Goal: Task Accomplishment & Management: Use online tool/utility

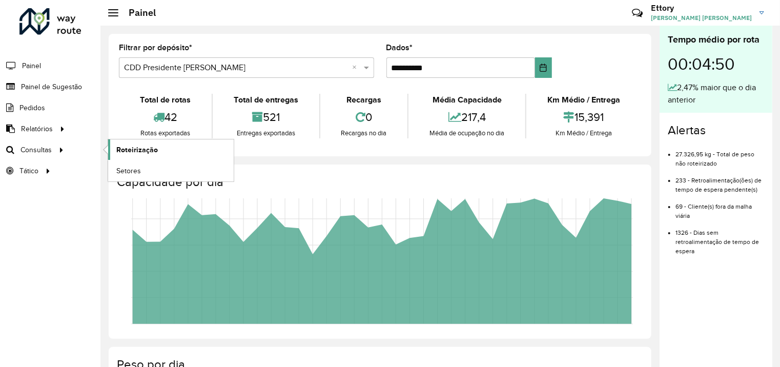
click at [129, 149] on span "Roteirização" at bounding box center [136, 149] width 41 height 11
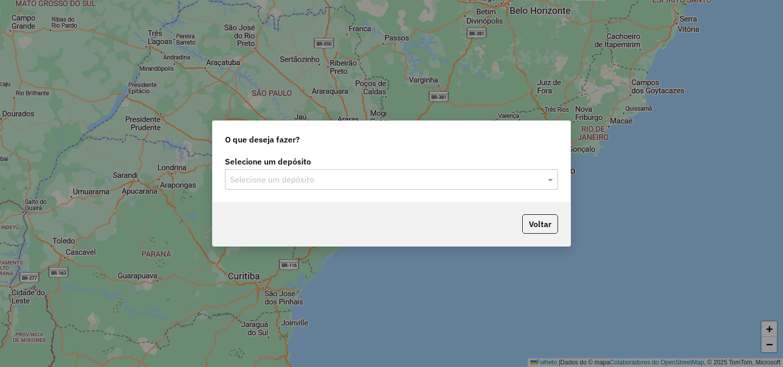
click at [309, 178] on input "text" at bounding box center [381, 180] width 302 height 12
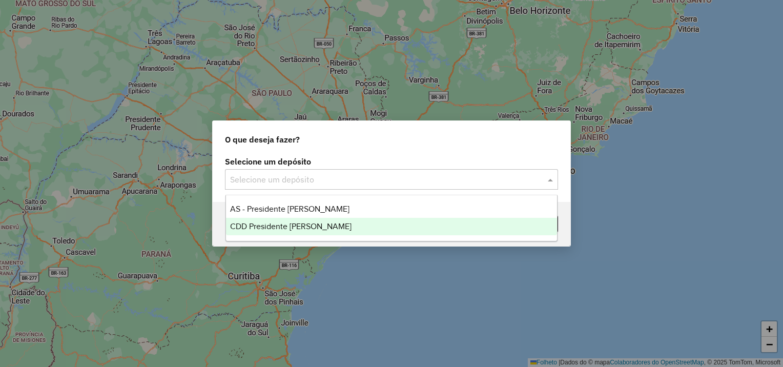
drag, startPoint x: 322, startPoint y: 219, endPoint x: 338, endPoint y: 223, distance: 16.9
click at [322, 220] on div "CDD Presidente [PERSON_NAME]" at bounding box center [391, 226] width 331 height 17
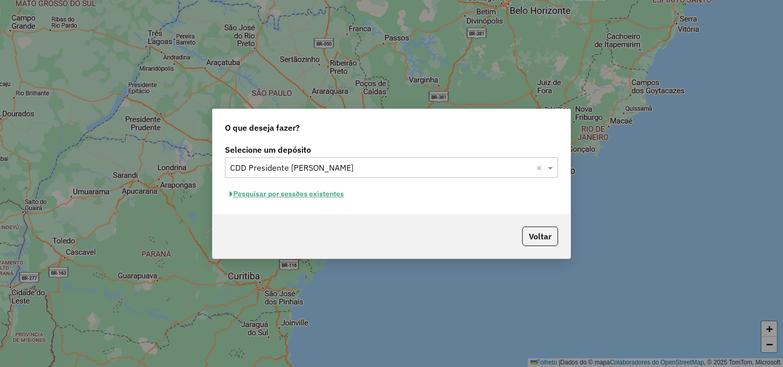
click at [330, 198] on font "Pesquisar por sessões existentes" at bounding box center [288, 193] width 111 height 9
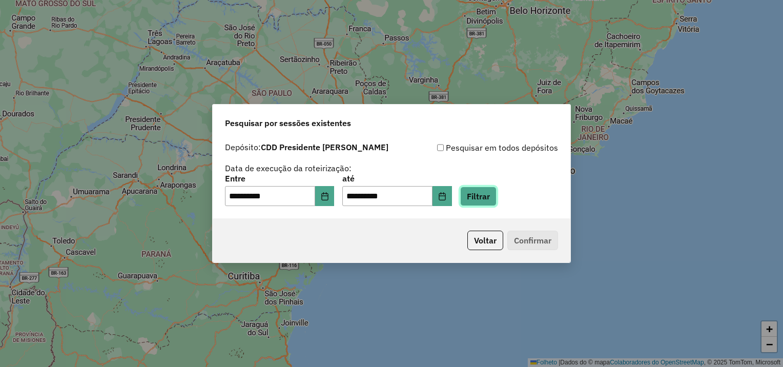
click at [496, 195] on button "Filtrar" at bounding box center [478, 195] width 36 height 19
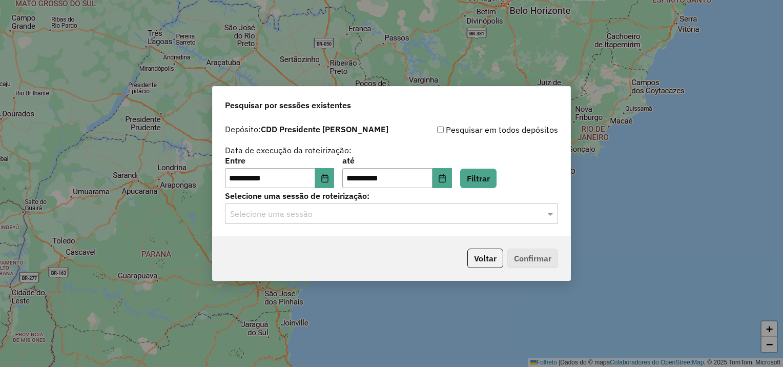
click at [290, 220] on div "Selecione uma sessão" at bounding box center [391, 213] width 333 height 20
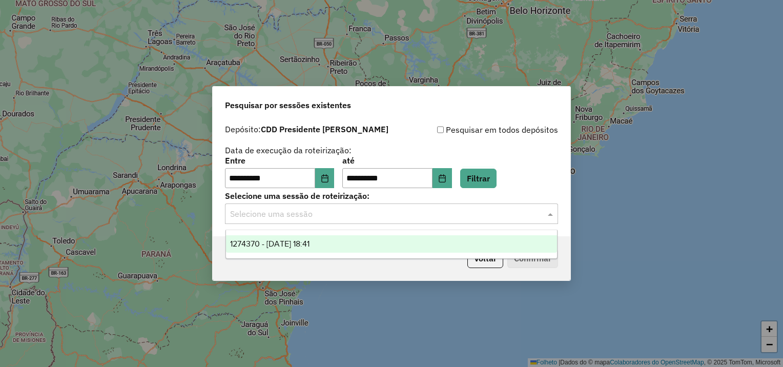
click at [291, 246] on span "1274370 - 12/09/2025 18:41" at bounding box center [269, 243] width 79 height 9
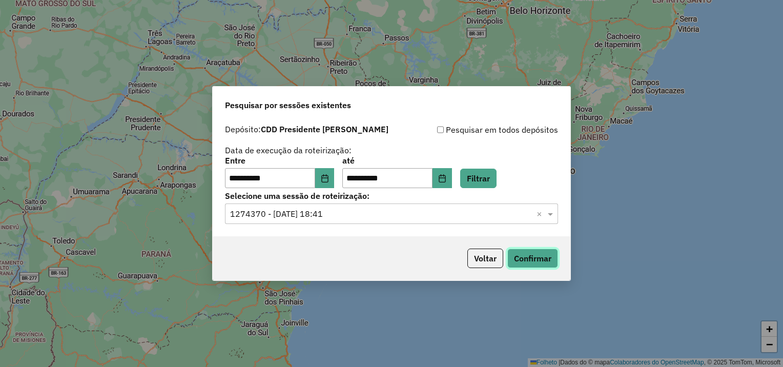
click at [510, 262] on button "Confirmar" at bounding box center [532, 257] width 51 height 19
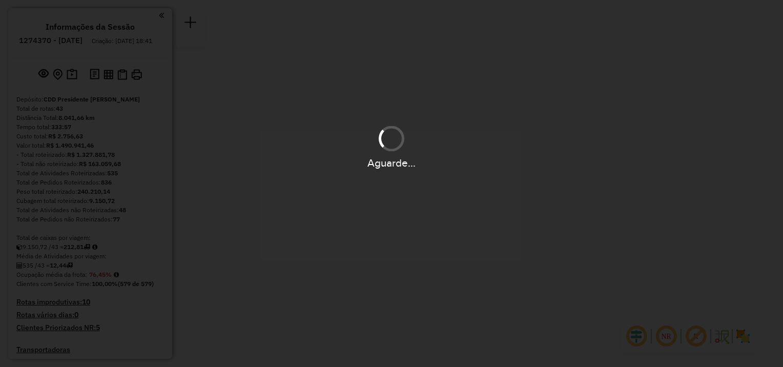
drag, startPoint x: 410, startPoint y: 140, endPoint x: 445, endPoint y: 141, distance: 34.3
click at [460, 139] on div "Aguarde..." at bounding box center [391, 146] width 783 height 49
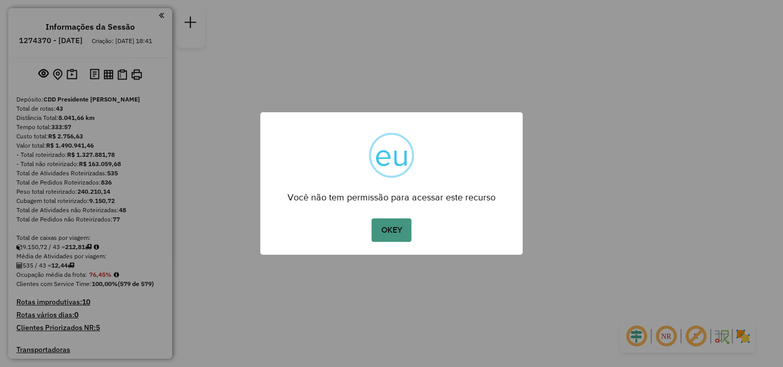
click at [400, 234] on button "OKEY" at bounding box center [391, 230] width 40 height 24
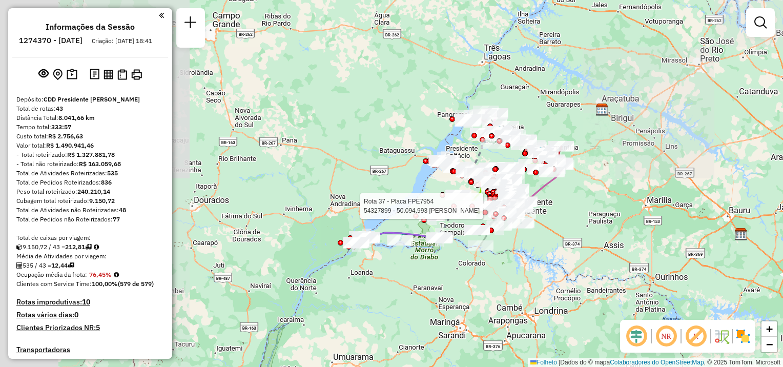
drag, startPoint x: 336, startPoint y: 207, endPoint x: 379, endPoint y: 225, distance: 46.8
click at [452, 203] on div "Rota 37 - Placa FPE7954 54327750 - [PERSON_NAME] Rota 37 - Placa FPE7954 543278…" at bounding box center [391, 183] width 783 height 367
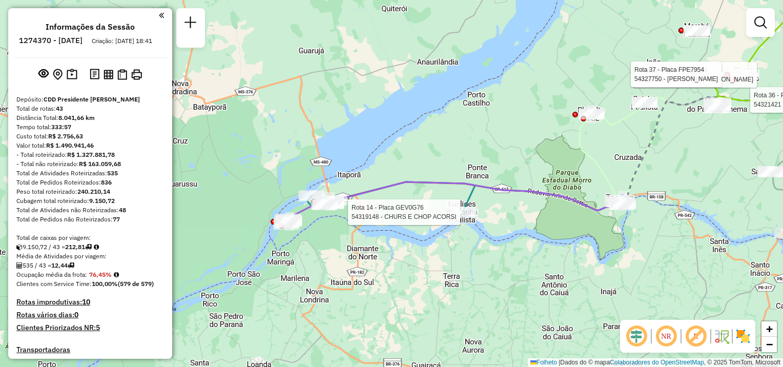
select select "**********"
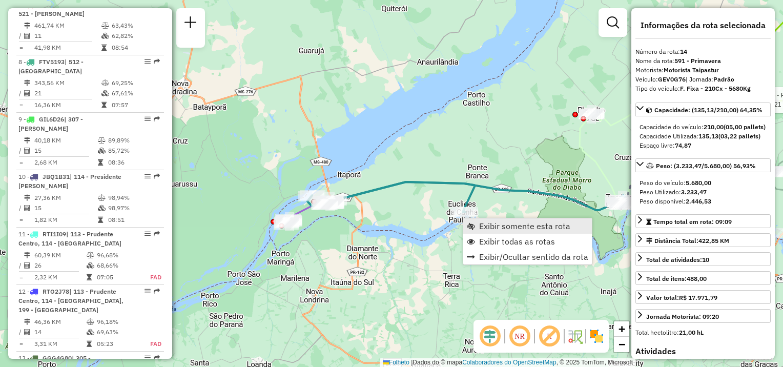
scroll to position [1164, 0]
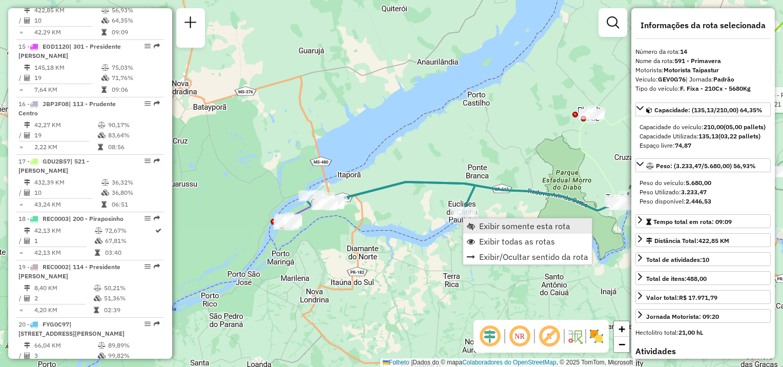
click at [483, 227] on span "Exibir somente esta rota" at bounding box center [524, 226] width 91 height 8
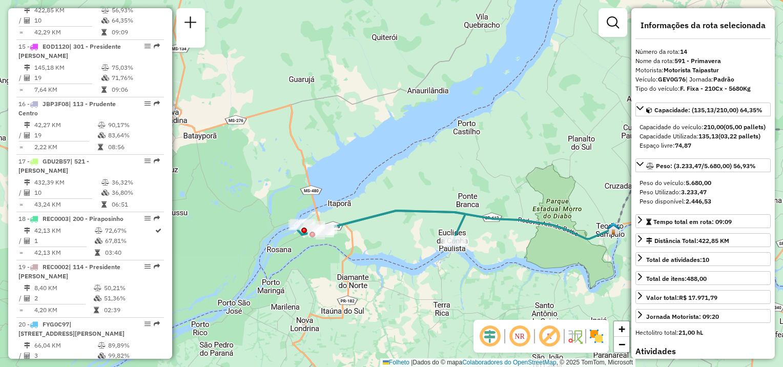
drag, startPoint x: 327, startPoint y: 302, endPoint x: 531, endPoint y: 277, distance: 205.4
click at [531, 277] on div "Janela de atendimento Grade de atendimento Capacidade Transportadoras Veículos …" at bounding box center [391, 183] width 783 height 367
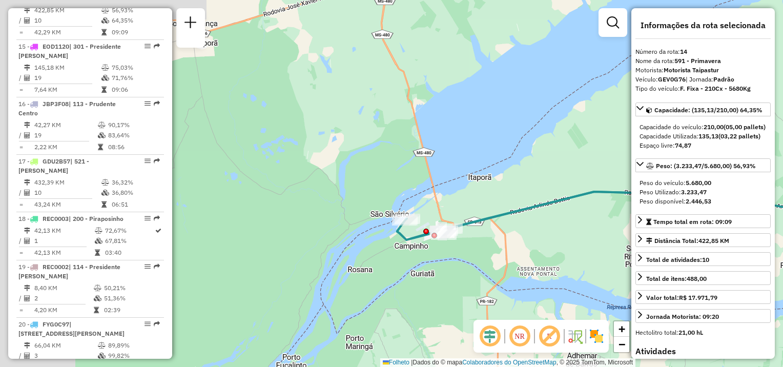
drag, startPoint x: 465, startPoint y: 261, endPoint x: 641, endPoint y: 287, distance: 178.6
click at [641, 287] on hb-router-mapa "Informações da Sessão 1274370 - [DATE] Criação: [DATE] 18:41 Depósito: CDD Pres…" at bounding box center [391, 183] width 783 height 367
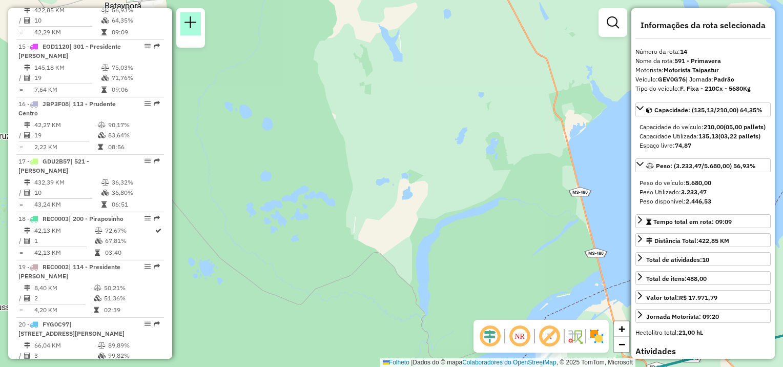
click at [195, 29] on link at bounding box center [190, 23] width 20 height 23
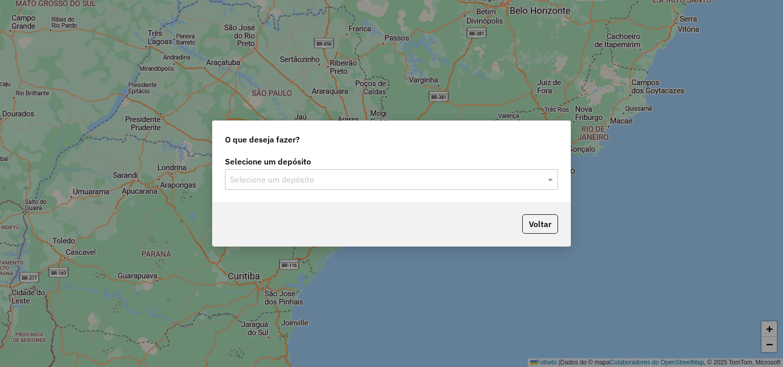
click at [328, 179] on input "text" at bounding box center [381, 180] width 302 height 12
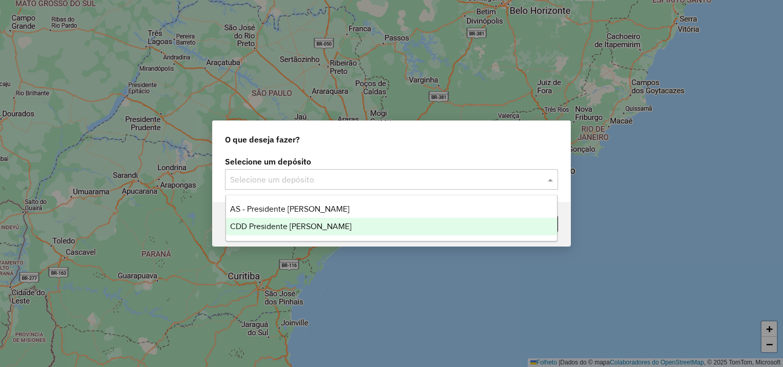
click at [286, 228] on span "CDD Presidente [PERSON_NAME]" at bounding box center [290, 226] width 121 height 9
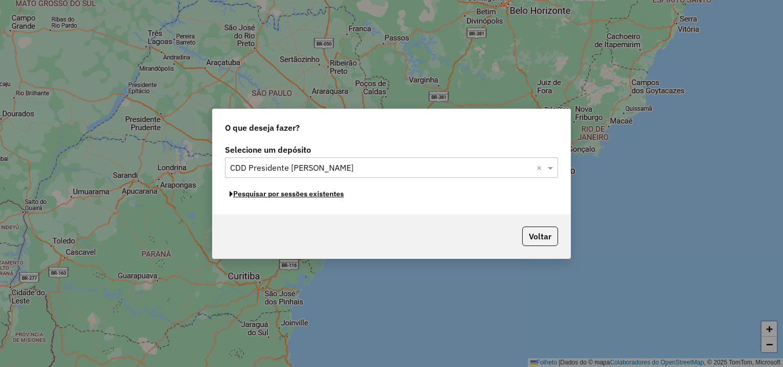
click at [333, 196] on font "Pesquisar por sessões existentes" at bounding box center [288, 193] width 111 height 9
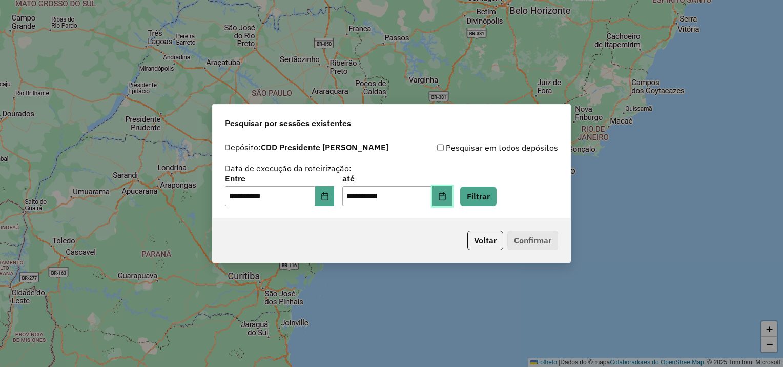
click at [445, 199] on icon "Escolha a data" at bounding box center [441, 196] width 7 height 8
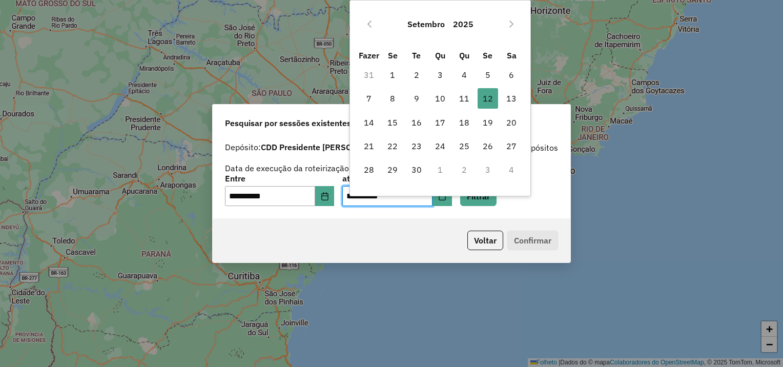
click at [511, 98] on font "13" at bounding box center [511, 98] width 10 height 12
type input "**********"
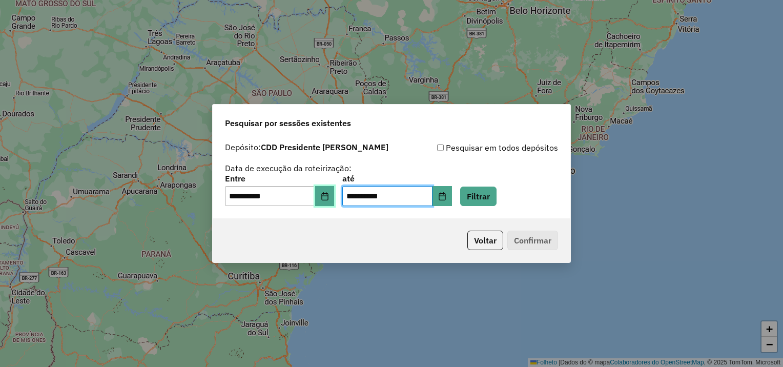
click at [327, 201] on button "Escolha a data" at bounding box center [324, 196] width 19 height 20
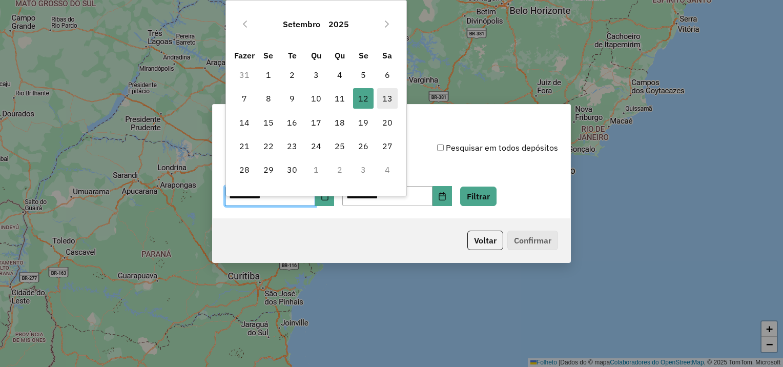
click at [383, 95] on font "13" at bounding box center [387, 98] width 10 height 12
type input "**********"
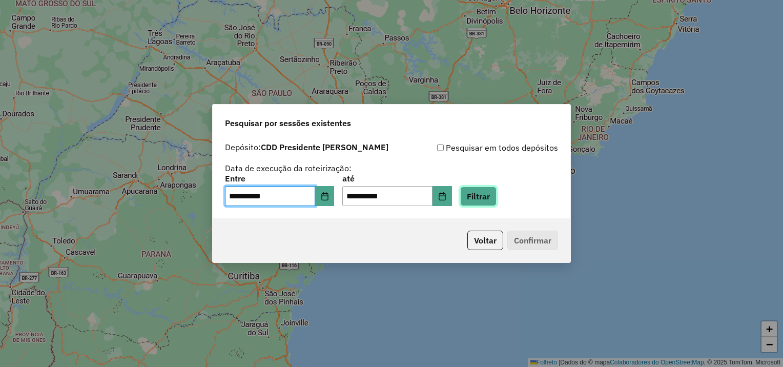
click at [493, 199] on button "Filtrar" at bounding box center [478, 195] width 36 height 19
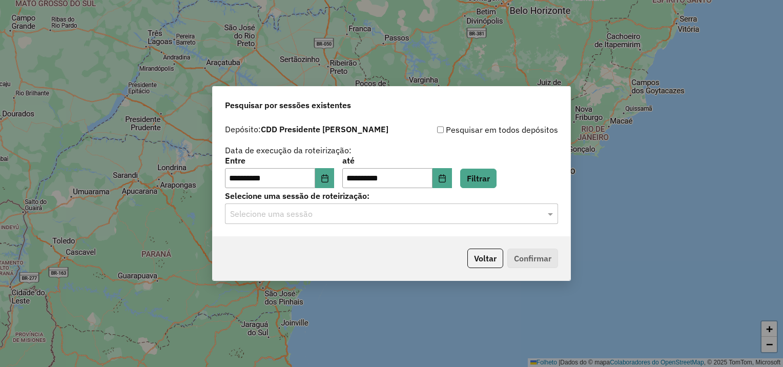
click at [313, 219] on input "text" at bounding box center [381, 214] width 302 height 12
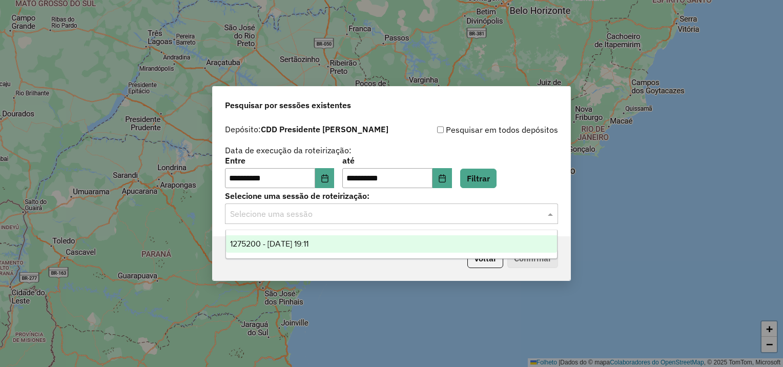
drag, startPoint x: 317, startPoint y: 244, endPoint x: 501, endPoint y: 254, distance: 184.7
click at [308, 244] on span "1275200 - [DATE] 19:11" at bounding box center [269, 243] width 78 height 9
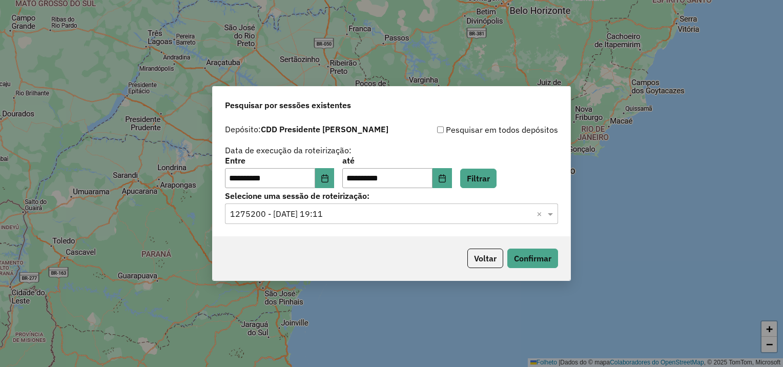
click at [506, 254] on p-footer "Voltar Confirmar" at bounding box center [510, 257] width 95 height 19
click at [518, 256] on button "Confirmar" at bounding box center [532, 257] width 51 height 19
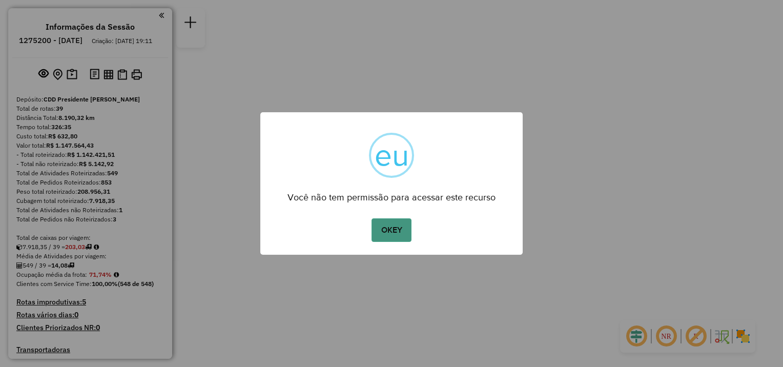
click at [405, 232] on button "OKEY" at bounding box center [391, 230] width 40 height 24
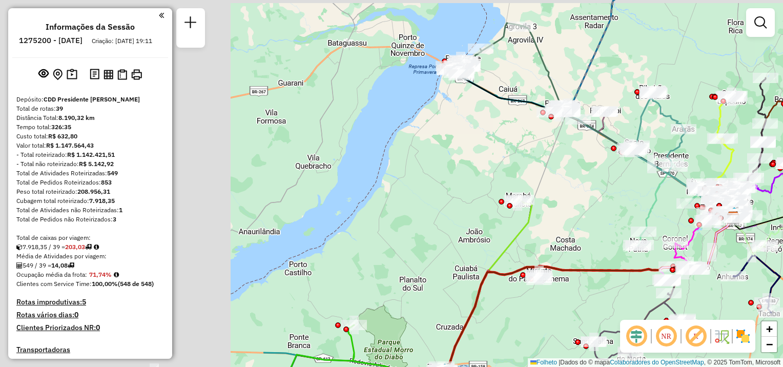
drag, startPoint x: 278, startPoint y: 196, endPoint x: 619, endPoint y: 230, distance: 343.4
click at [619, 230] on div "Rota 36 - Placa GEV0G76 54324965 - ALBERTO DOS SANTOS O Janela de atendimento G…" at bounding box center [391, 183] width 783 height 367
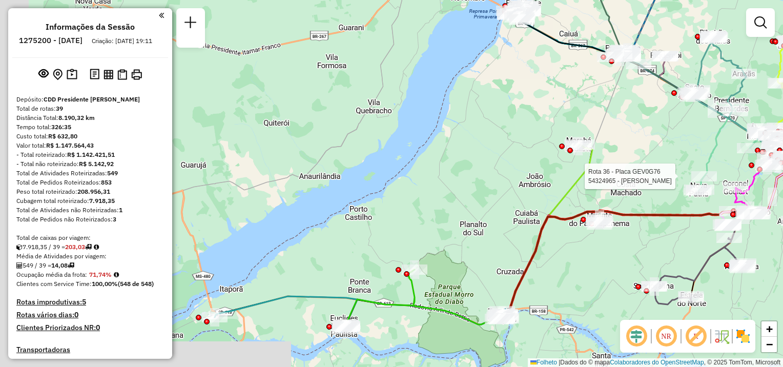
drag, startPoint x: 458, startPoint y: 221, endPoint x: 609, endPoint y: 61, distance: 220.0
click at [674, 30] on div "Rota 36 - Placa GEV0G76 54324965 - ALBERTO DOS SANTOS O Janela de atendimento G…" at bounding box center [391, 183] width 783 height 367
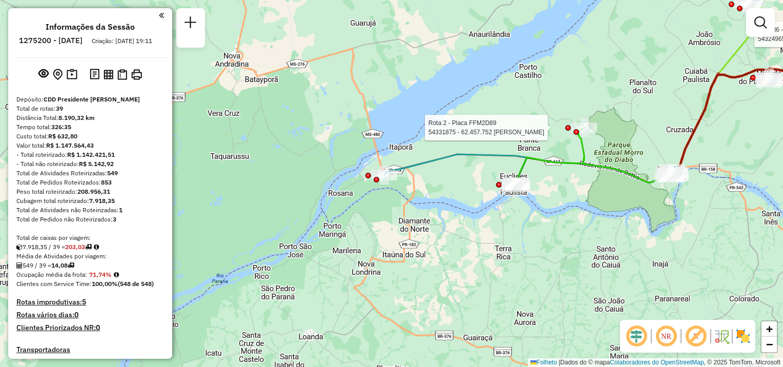
select select "**********"
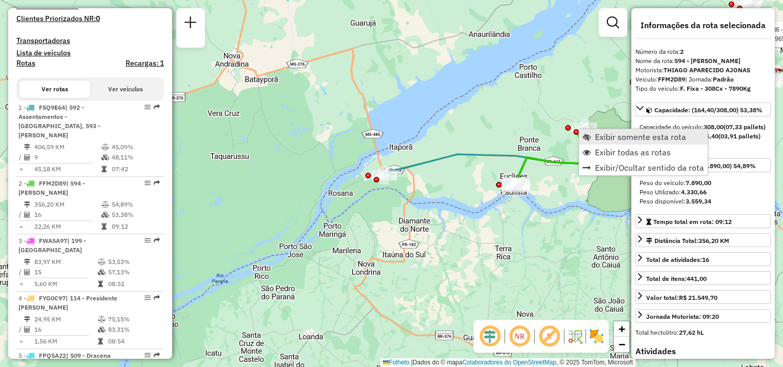
scroll to position [477, 0]
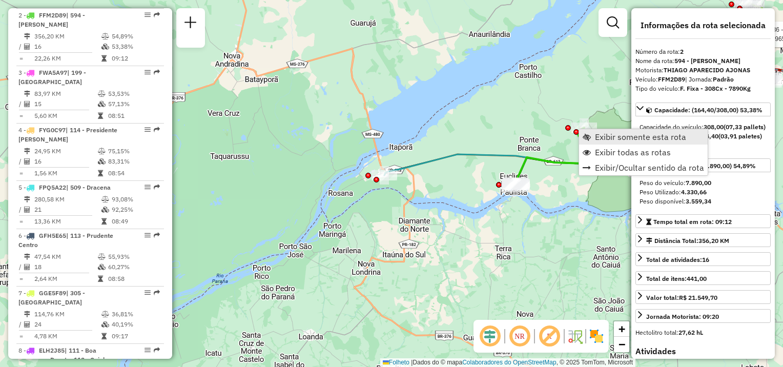
click at [609, 138] on span "Exibir somente esta rota" at bounding box center [640, 137] width 91 height 8
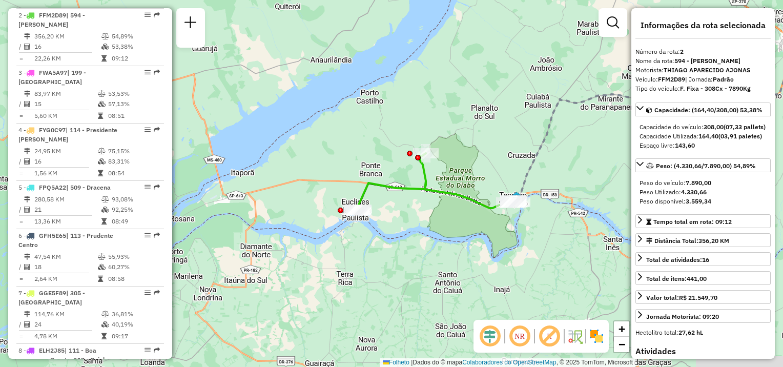
drag, startPoint x: 570, startPoint y: 196, endPoint x: 618, endPoint y: 185, distance: 49.7
click at [618, 185] on div "Janela de atendimento Grade de atendimento Capacidade Transportadoras Veículos …" at bounding box center [391, 183] width 783 height 367
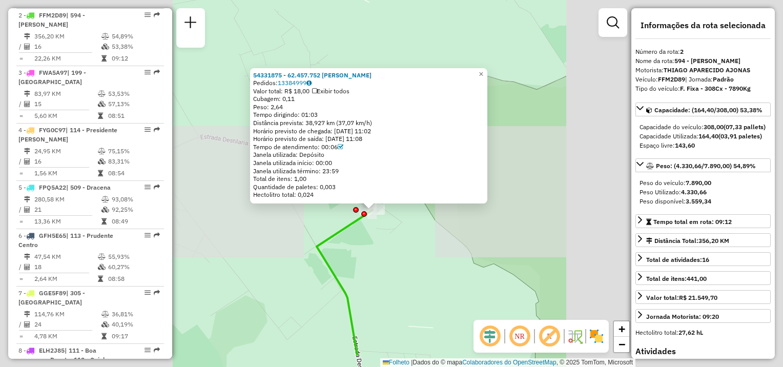
drag, startPoint x: 401, startPoint y: 268, endPoint x: 343, endPoint y: 193, distance: 94.7
click at [344, 194] on div "54331875 - 62.457.752 LEONARDO MITSUO HONDA Pedidos: 13384999 Valor total: R$ 1…" at bounding box center [391, 183] width 783 height 367
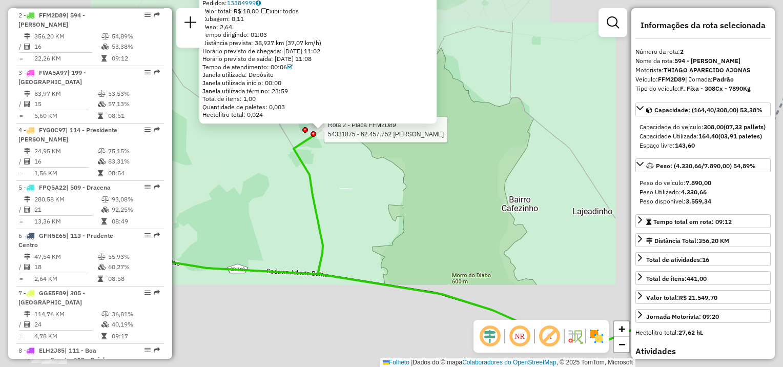
drag, startPoint x: 359, startPoint y: 230, endPoint x: 352, endPoint y: 203, distance: 28.0
click at [352, 203] on div "Rota 2 - Placa FFM2D89 54331875 - 62.457.752 LEONARDO MITSUO HONDA 54331875 - 6…" at bounding box center [391, 183] width 783 height 367
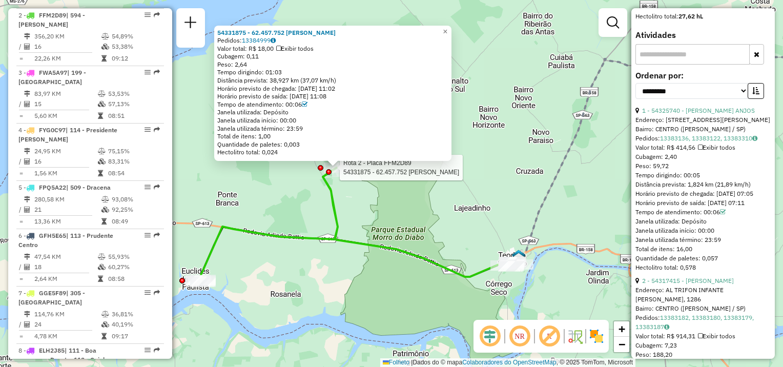
scroll to position [359, 0]
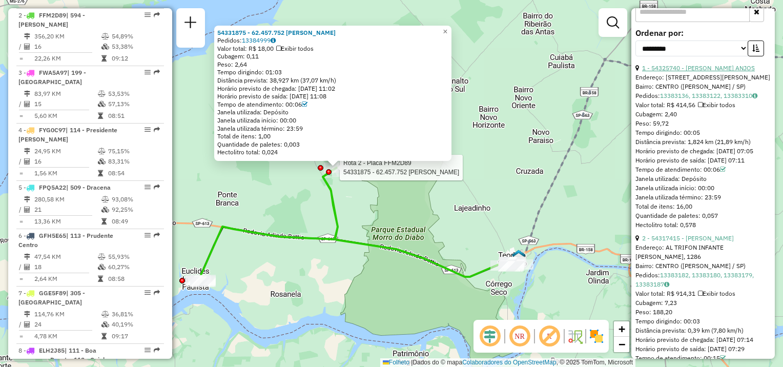
click at [720, 72] on link "1 - 54325740 - ALESSANDRA DOS ANJOS" at bounding box center [698, 68] width 113 height 8
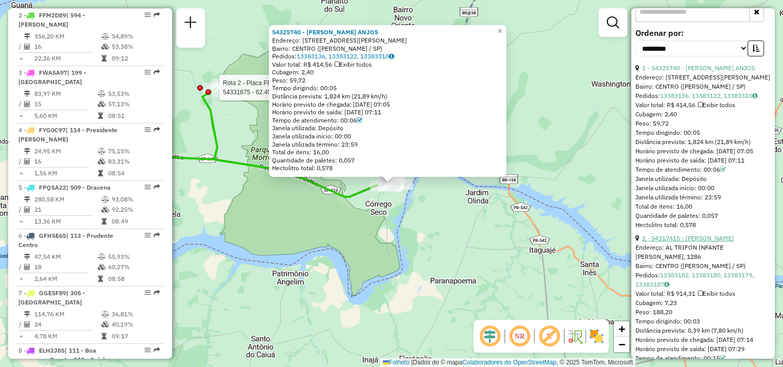
click at [693, 242] on link "2 - 54317415 - ROBINSON TSUYOSHI MA" at bounding box center [688, 238] width 92 height 8
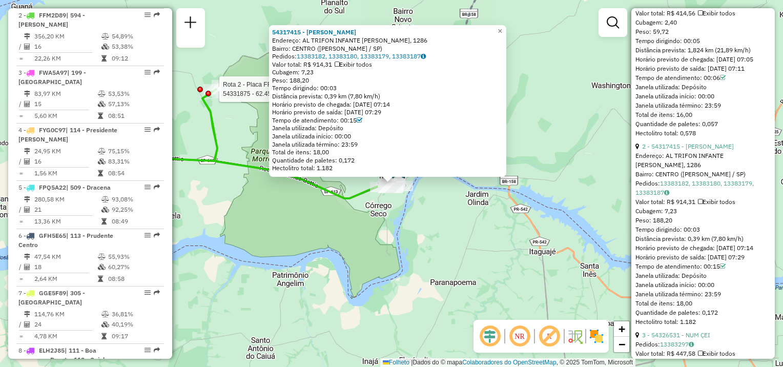
scroll to position [512, 0]
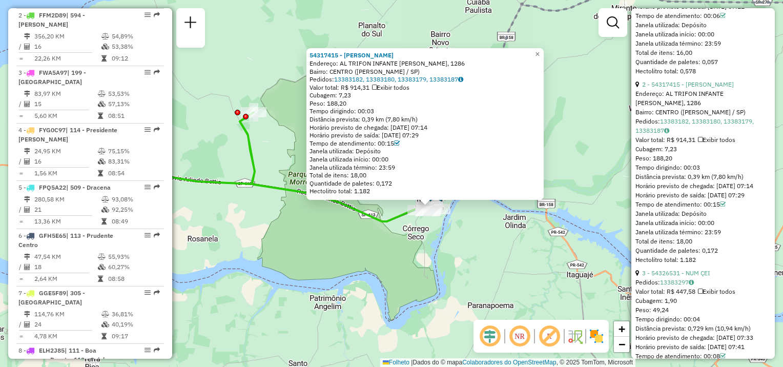
drag, startPoint x: 273, startPoint y: 140, endPoint x: 268, endPoint y: 134, distance: 7.3
click at [288, 147] on div "54317415 - ROBINSON TSUYOSHI MA Endereço: AL TRIFON INFANTE ALGARIN, 1286 Bairr…" at bounding box center [391, 183] width 783 height 367
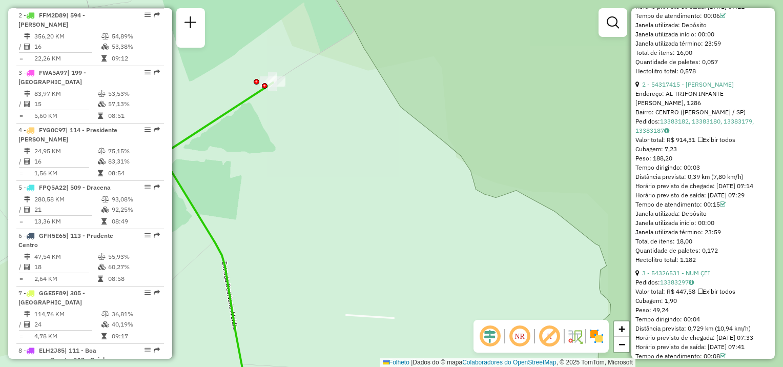
click at [288, 96] on div "54317415 - ROBINSON TSUYOSHI MA Endereço: AL TRIFON INFANTE ALGARIN, 1286 Bairr…" at bounding box center [391, 183] width 783 height 367
click at [285, 123] on div "54317415 - ROBINSON TSUYOSHI MA Endereço: AL TRIFON INFANTE ALGARIN, 1286 Bairr…" at bounding box center [391, 183] width 783 height 367
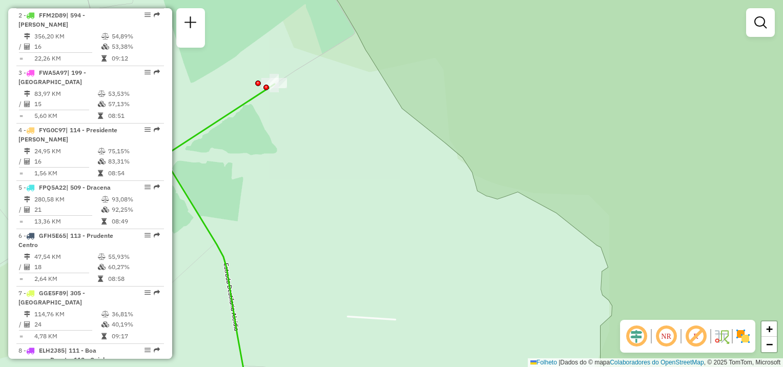
click at [633, 333] on em at bounding box center [636, 336] width 25 height 25
click at [635, 336] on em at bounding box center [636, 336] width 25 height 25
click at [669, 337] on em at bounding box center [666, 336] width 25 height 25
click at [667, 337] on em at bounding box center [666, 336] width 25 height 25
click at [695, 339] on em at bounding box center [695, 336] width 25 height 25
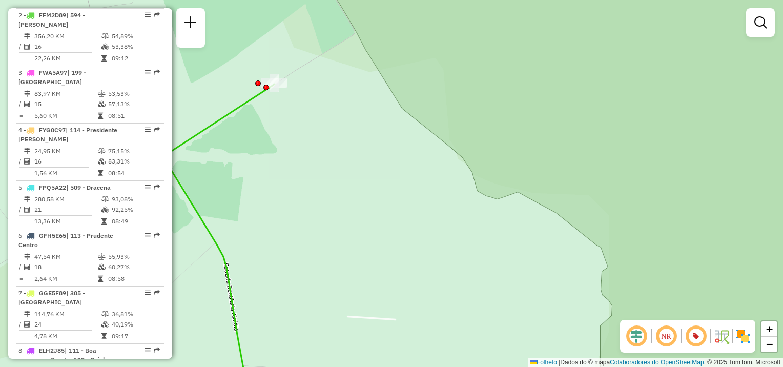
click at [695, 338] on em at bounding box center [695, 336] width 25 height 25
click at [723, 339] on img at bounding box center [721, 336] width 16 height 16
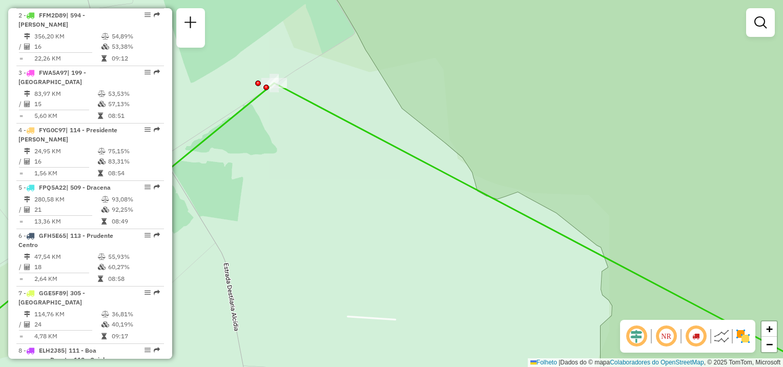
click at [723, 339] on img at bounding box center [721, 336] width 16 height 16
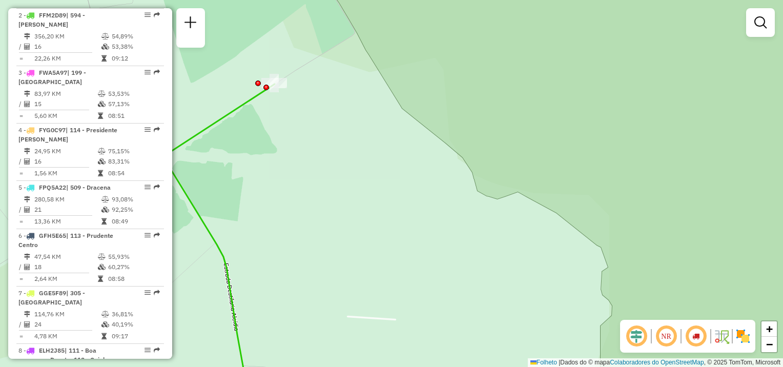
click at [752, 338] on div "NR" at bounding box center [687, 336] width 135 height 33
click at [745, 338] on img at bounding box center [743, 336] width 16 height 16
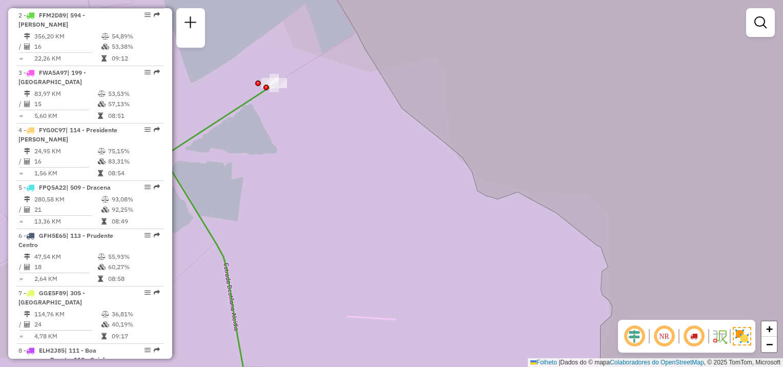
click at [745, 338] on img at bounding box center [741, 336] width 18 height 18
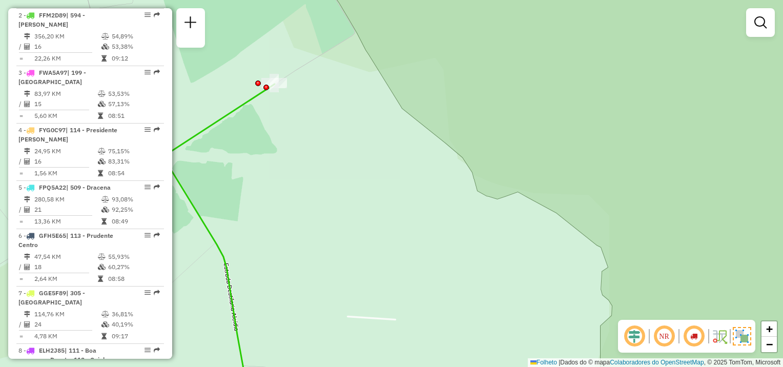
click at [635, 339] on em at bounding box center [634, 336] width 25 height 25
click at [267, 88] on div at bounding box center [266, 88] width 6 height 6
click at [281, 105] on div "Janela de atendimento Grade de atendimento Capacidade Transportadoras Veículos …" at bounding box center [391, 183] width 783 height 367
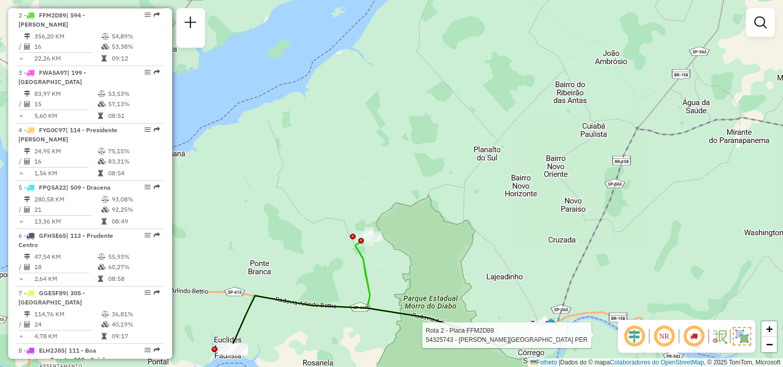
click at [551, 340] on div at bounding box center [543, 335] width 26 height 10
select select "**********"
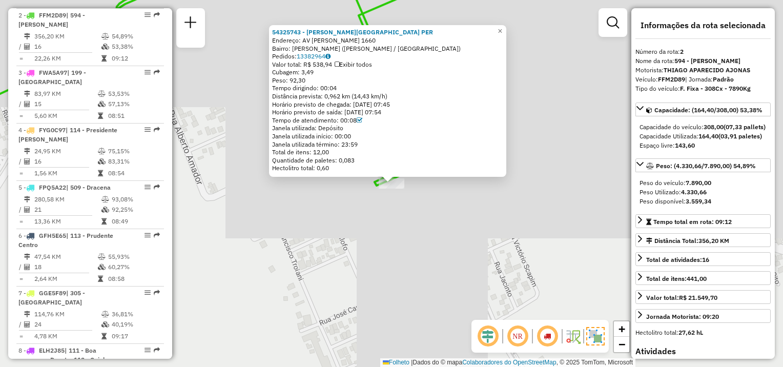
click at [544, 336] on em at bounding box center [547, 336] width 25 height 25
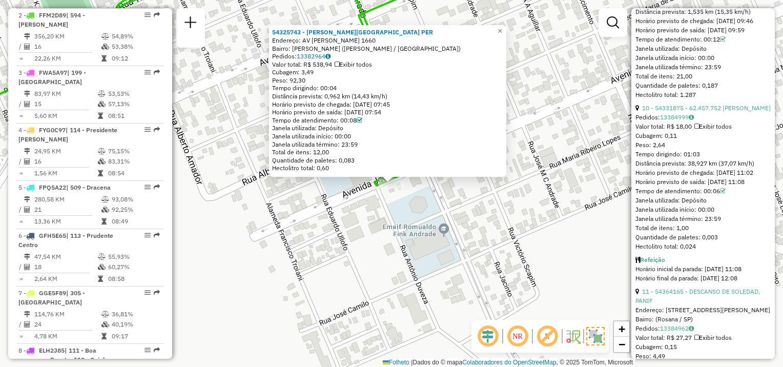
scroll to position [1946, 0]
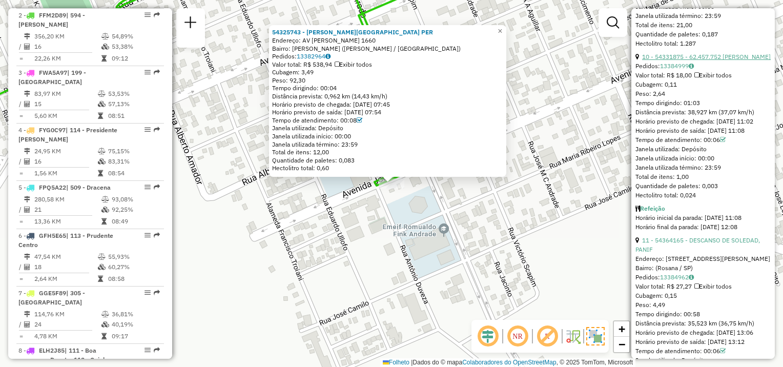
click at [736, 60] on link "10 - 54331875 - 62.457.752 LEONARDO MITSUO HONDA" at bounding box center [706, 57] width 129 height 8
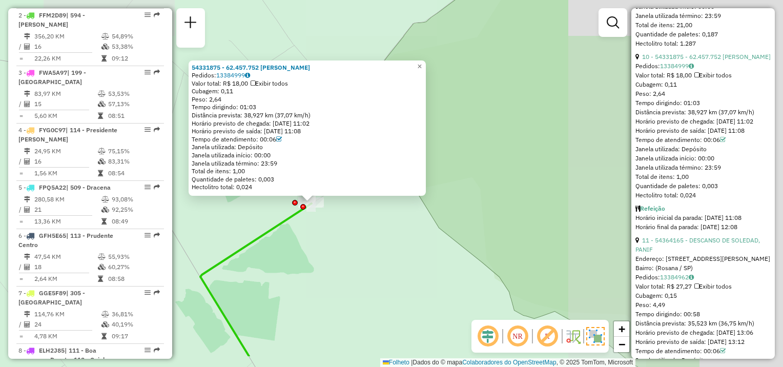
drag, startPoint x: 542, startPoint y: 288, endPoint x: 333, endPoint y: 226, distance: 218.6
click at [318, 232] on div "54331875 - 62.457.752 LEONARDO MITSUO HONDA Pedidos: 13384999 Valor total: R$ 1…" at bounding box center [391, 183] width 783 height 367
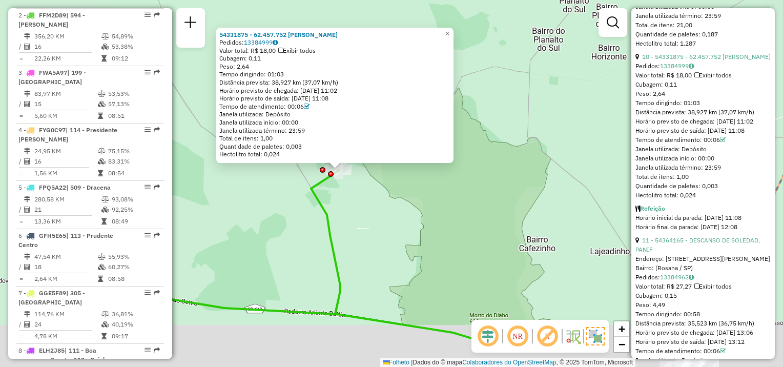
drag, startPoint x: 357, startPoint y: 291, endPoint x: 371, endPoint y: 191, distance: 101.5
click at [375, 195] on div "54331875 - 62.457.752 LEONARDO MITSUO HONDA Pedidos: 13384999 Valor total: R$ 1…" at bounding box center [391, 183] width 783 height 367
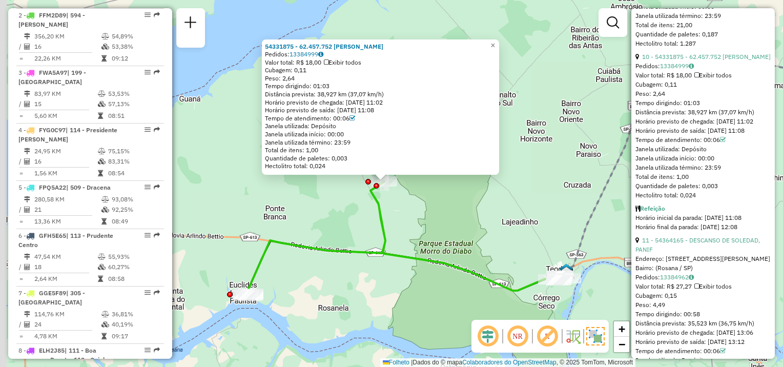
drag, startPoint x: 379, startPoint y: 199, endPoint x: 441, endPoint y: 173, distance: 66.8
click at [411, 214] on div "54331875 - 62.457.752 LEONARDO MITSUO HONDA Pedidos: 13384999 Valor total: R$ 1…" at bounding box center [391, 183] width 783 height 367
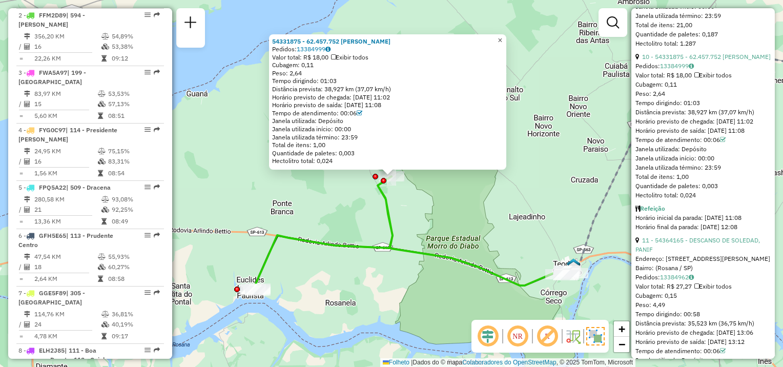
click at [502, 36] on span "×" at bounding box center [499, 40] width 5 height 9
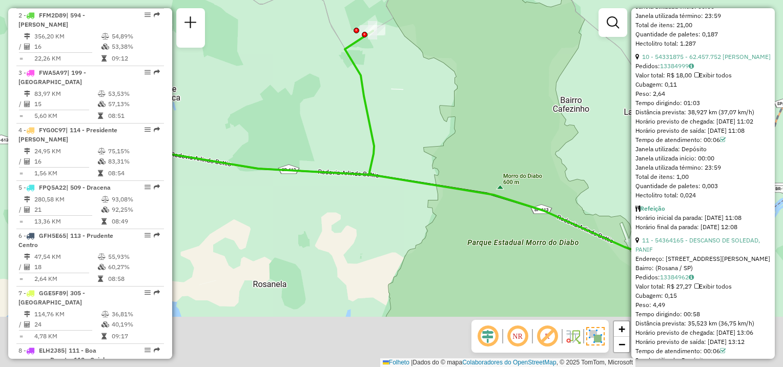
drag, startPoint x: 445, startPoint y: 225, endPoint x: 432, endPoint y: 122, distance: 104.3
click at [432, 124] on div "Janela de atendimento Grade de atendimento Capacidade Transportadoras Veículos …" at bounding box center [391, 183] width 783 height 367
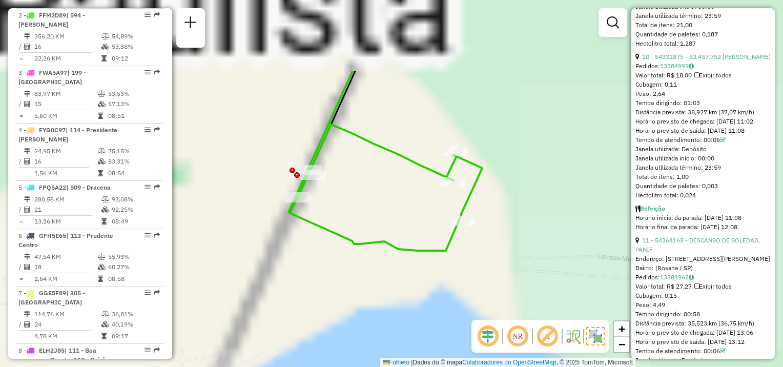
drag, startPoint x: 342, startPoint y: 156, endPoint x: 334, endPoint y: 215, distance: 60.0
click at [330, 261] on div "Janela de atendimento Grade de atendimento Capacidade Transportadoras Veículos …" at bounding box center [391, 183] width 783 height 367
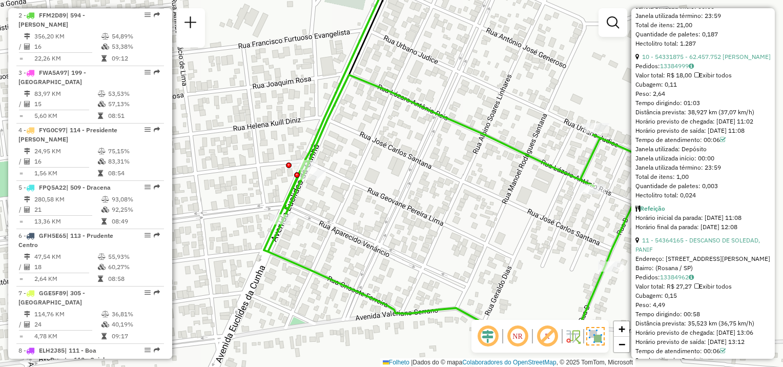
drag, startPoint x: 430, startPoint y: 222, endPoint x: 366, endPoint y: 196, distance: 69.8
click at [366, 196] on div "Janela de atendimento Grade de atendimento Capacidade Transportadoras Veículos …" at bounding box center [391, 183] width 783 height 367
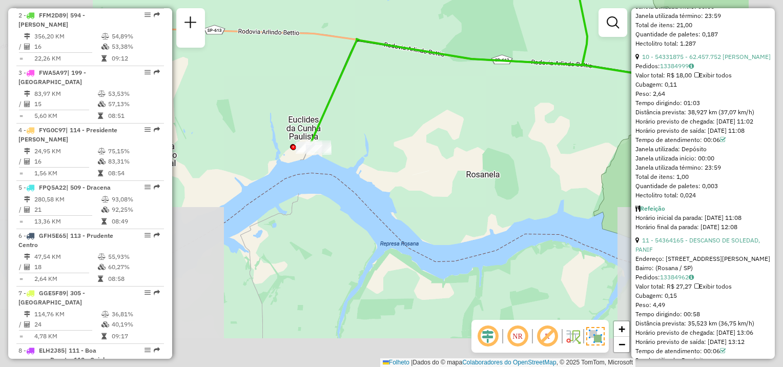
drag, startPoint x: 574, startPoint y: 262, endPoint x: 367, endPoint y: 181, distance: 222.2
click at [363, 178] on div "Janela de atendimento Grade de atendimento Capacidade Transportadoras Veículos …" at bounding box center [391, 183] width 783 height 367
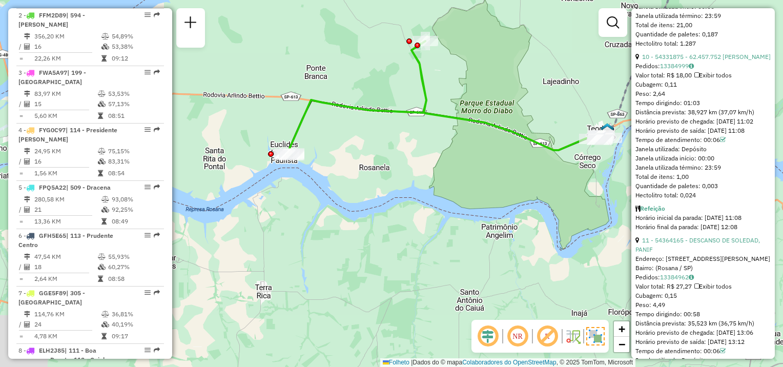
drag, startPoint x: 492, startPoint y: 190, endPoint x: 385, endPoint y: 186, distance: 107.6
click at [385, 186] on div "Janela de atendimento Grade de atendimento Capacidade Transportadoras Veículos …" at bounding box center [391, 183] width 783 height 367
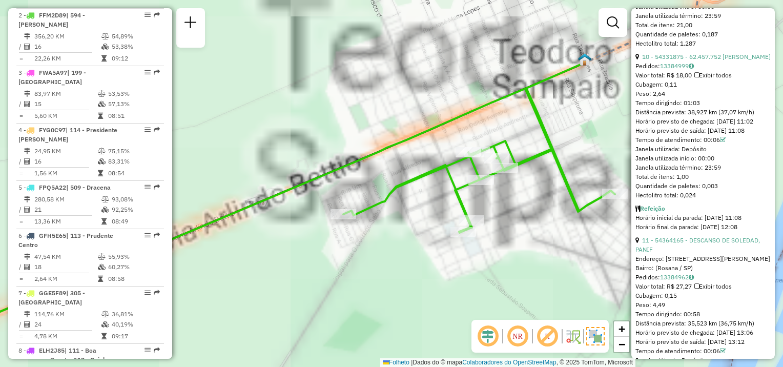
drag, startPoint x: 540, startPoint y: 133, endPoint x: 423, endPoint y: 111, distance: 119.4
click at [425, 111] on div "Janela de atendimento Grade de atendimento Capacidade Transportadoras Veículos …" at bounding box center [391, 183] width 783 height 367
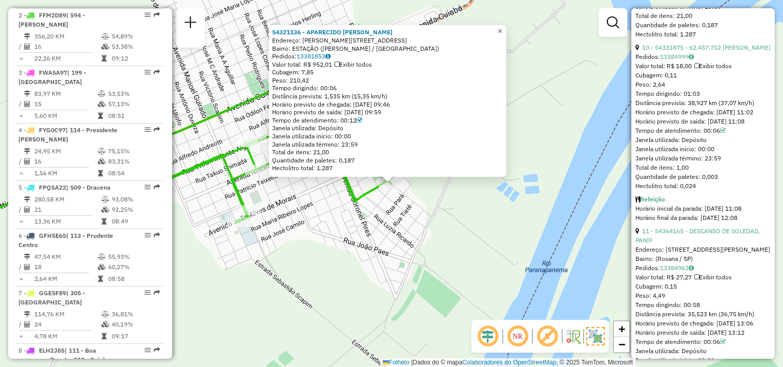
click at [502, 29] on span "×" at bounding box center [499, 31] width 5 height 9
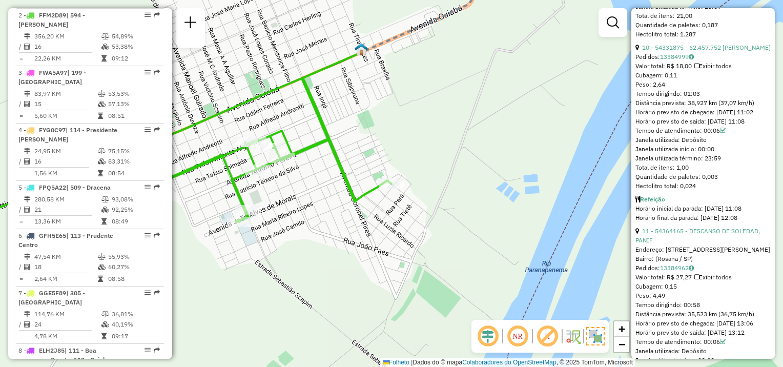
drag, startPoint x: 397, startPoint y: 171, endPoint x: 394, endPoint y: 177, distance: 6.9
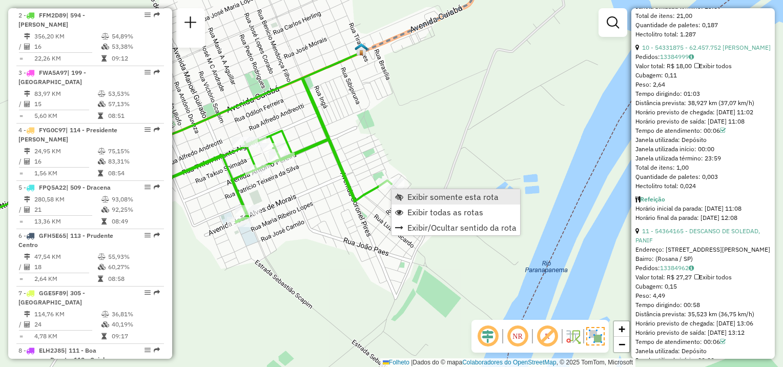
click at [407, 191] on link "Exibir somente esta rota" at bounding box center [455, 196] width 129 height 15
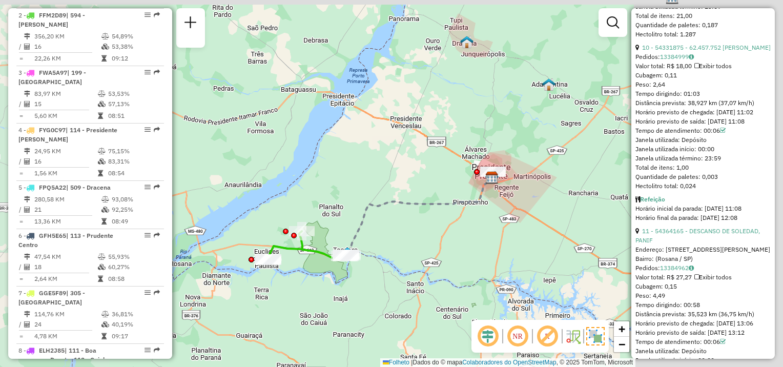
drag, startPoint x: 298, startPoint y: 301, endPoint x: 380, endPoint y: 270, distance: 87.2
click at [368, 289] on div "Janela de atendimento Grade de atendimento Capacidade Transportadoras Veículos …" at bounding box center [391, 183] width 783 height 367
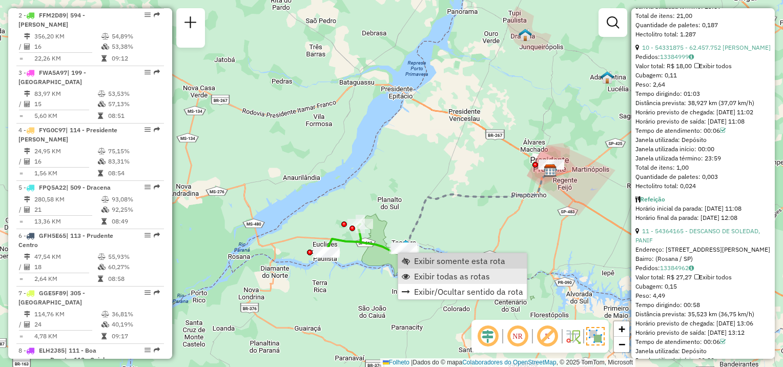
click at [421, 269] on link "Exibir todas as rotas" at bounding box center [462, 275] width 129 height 15
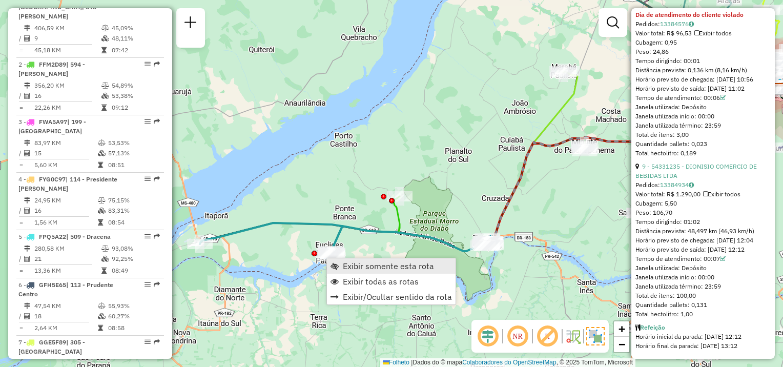
scroll to position [411, 0]
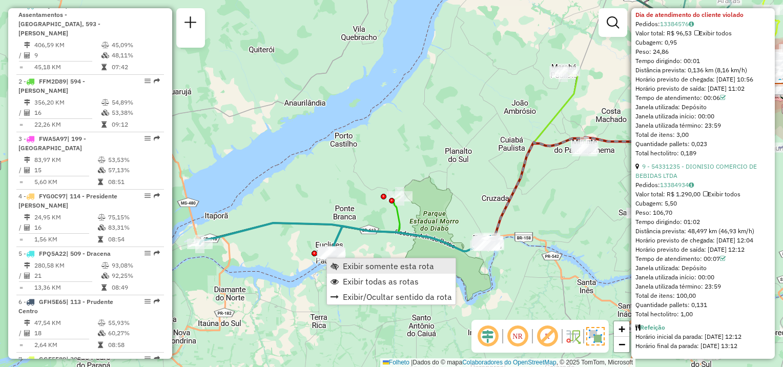
click at [349, 264] on span "Exibir somente esta rota" at bounding box center [388, 266] width 91 height 8
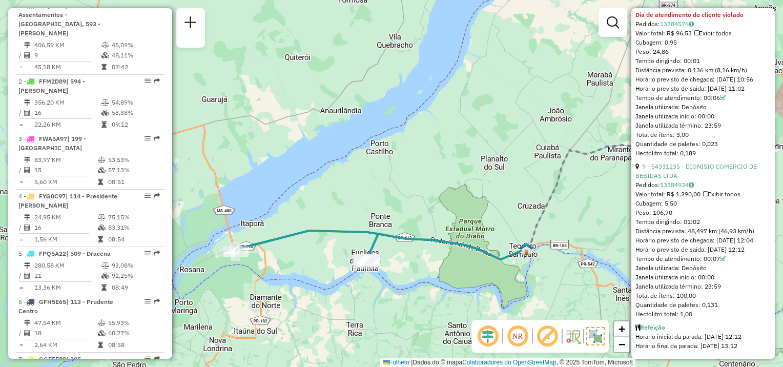
drag, startPoint x: 393, startPoint y: 279, endPoint x: 446, endPoint y: 278, distance: 52.3
click at [446, 278] on div "Janela de atendimento Grade de atendimento Capacidade Transportadoras Veículos …" at bounding box center [391, 183] width 783 height 367
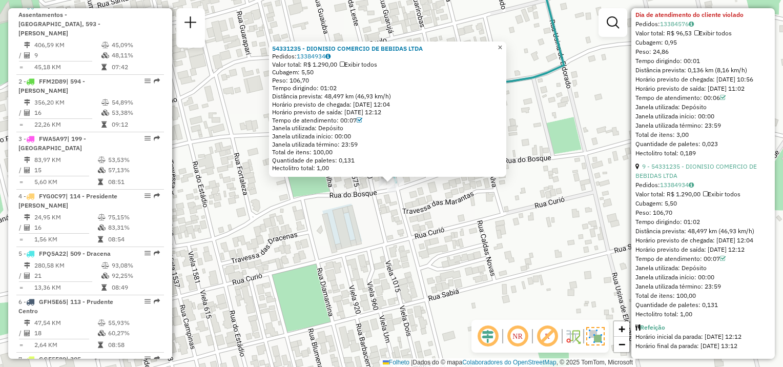
click at [504, 44] on link "×" at bounding box center [500, 47] width 12 height 12
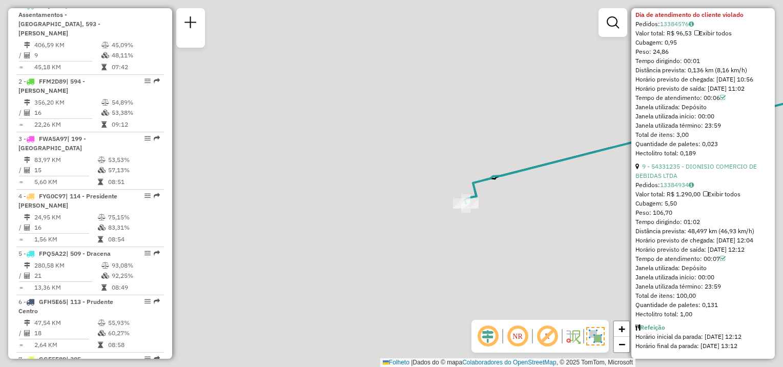
drag, startPoint x: 513, startPoint y: 244, endPoint x: 184, endPoint y: 235, distance: 329.0
click at [180, 236] on div "Janela de atendimento Grade de atendimento Capacidade Transportadoras Veículos …" at bounding box center [391, 183] width 783 height 367
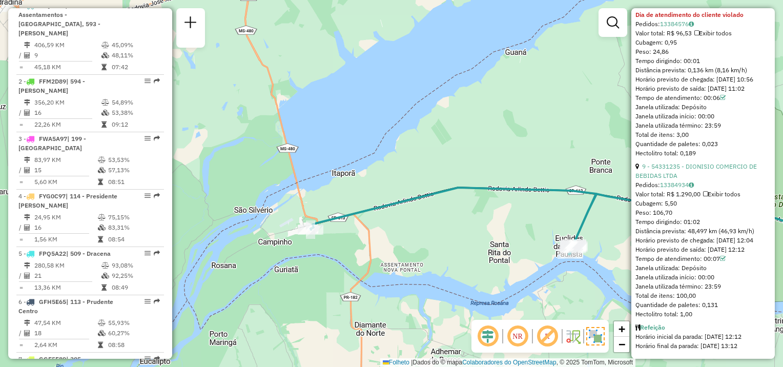
drag, startPoint x: 515, startPoint y: 276, endPoint x: 317, endPoint y: 263, distance: 198.7
click at [318, 264] on div "Janela de atendimento Grade de atendimento Capacidade Transportadoras Veículos …" at bounding box center [391, 183] width 783 height 367
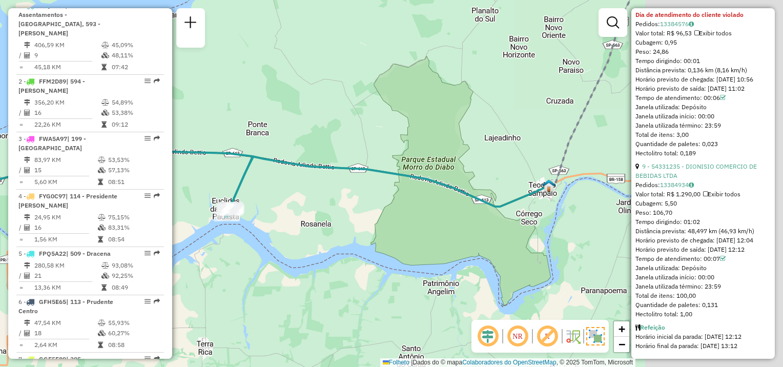
drag, startPoint x: 488, startPoint y: 236, endPoint x: 313, endPoint y: 211, distance: 176.5
click at [313, 211] on div "Janela de atendimento Grade de atendimento Capacidade Transportadoras Veículos …" at bounding box center [391, 183] width 783 height 367
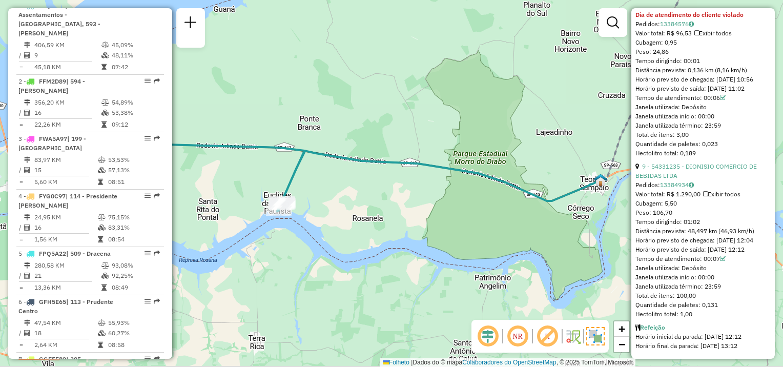
drag, startPoint x: 224, startPoint y: 239, endPoint x: 309, endPoint y: 213, distance: 88.8
click at [288, 233] on div "Janela de atendimento Grade de atendimento Capacidade Transportadoras Veículos …" at bounding box center [391, 183] width 783 height 367
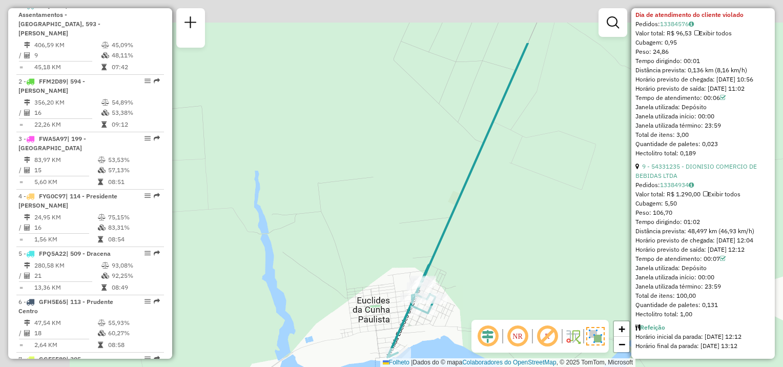
drag, startPoint x: 295, startPoint y: 258, endPoint x: 459, endPoint y: 338, distance: 182.4
click at [459, 338] on div "Janela de atendimento Grade de atendimento Capacidade Transportadoras Veículos …" at bounding box center [391, 183] width 783 height 367
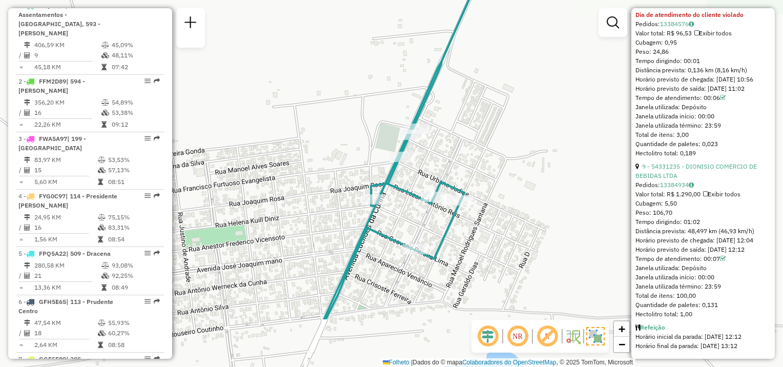
drag, startPoint x: 472, startPoint y: 304, endPoint x: 433, endPoint y: 236, distance: 79.2
click at [477, 225] on div "Janela de atendimento Grade de atendimento Capacidade Transportadoras Veículos …" at bounding box center [391, 183] width 783 height 367
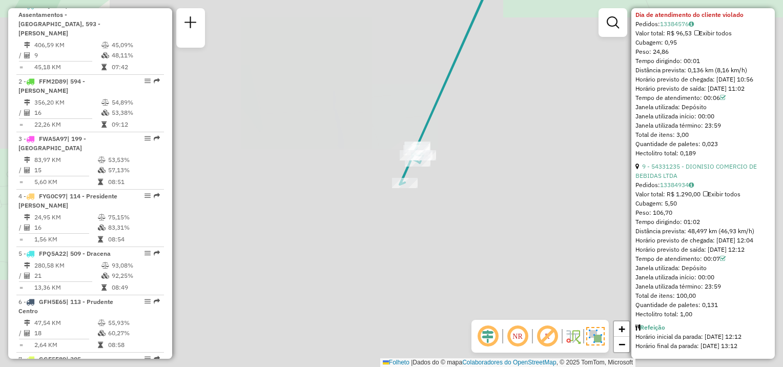
drag, startPoint x: 525, startPoint y: 215, endPoint x: 471, endPoint y: 247, distance: 62.0
click at [476, 251] on div "Janela de atendimento Grade de atendimento Capacidade Transportadoras Veículos …" at bounding box center [391, 183] width 783 height 367
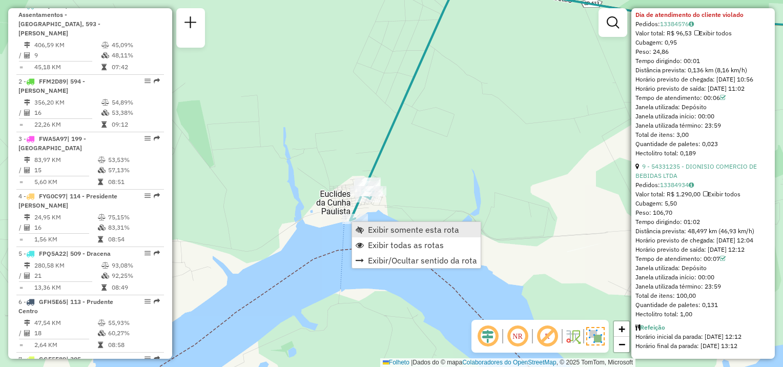
click at [379, 235] on link "Exibir somente esta rota" at bounding box center [416, 229] width 129 height 15
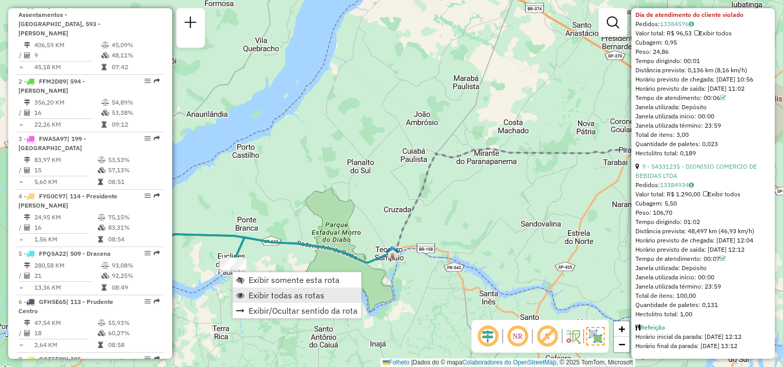
click at [261, 293] on span "Exibir todas as rotas" at bounding box center [286, 295] width 76 height 8
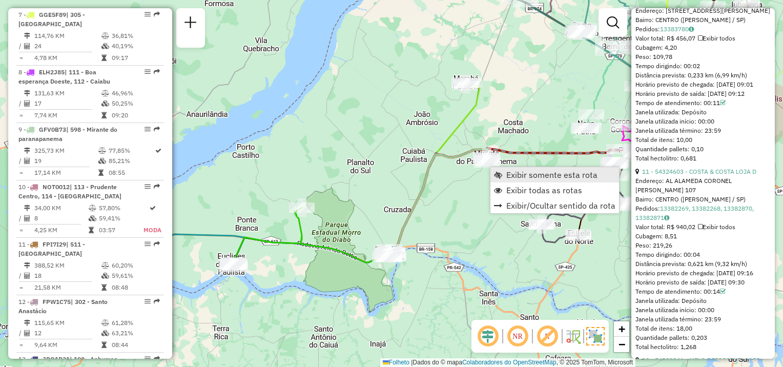
scroll to position [869, 0]
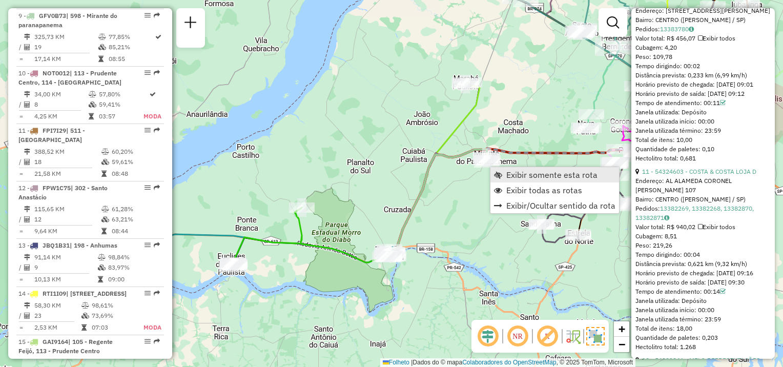
click at [508, 176] on span "Exibir somente esta rota" at bounding box center [551, 175] width 91 height 8
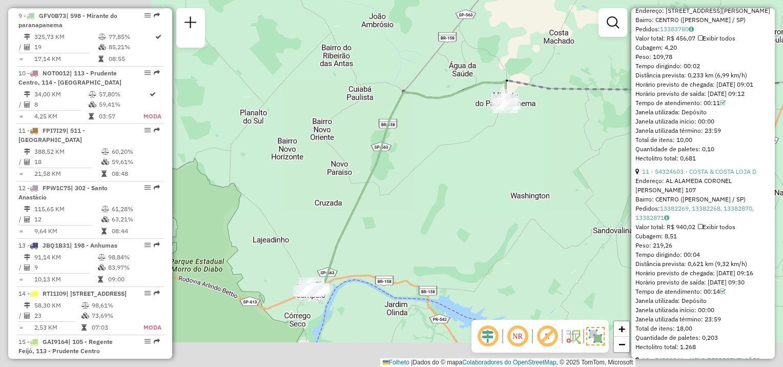
drag, startPoint x: 382, startPoint y: 258, endPoint x: 553, endPoint y: 212, distance: 176.6
click at [702, 195] on hb-router-mapa "Informações da Sessão 1275200 - 13/09/2025 Criação: 12/09/2025 19:11 Depósito: …" at bounding box center [391, 183] width 783 height 367
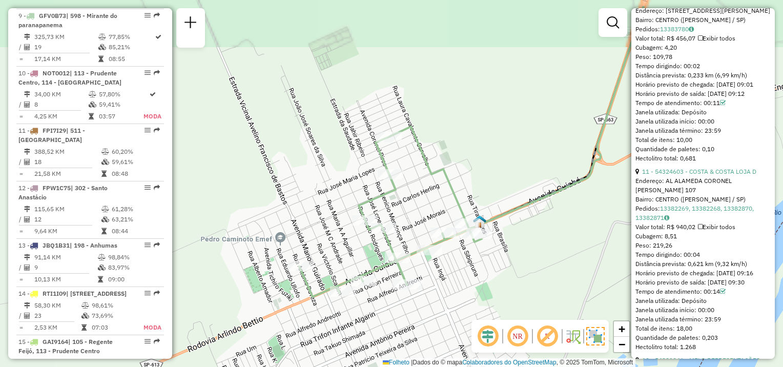
drag, startPoint x: 459, startPoint y: 277, endPoint x: 476, endPoint y: 297, distance: 26.5
click at [476, 297] on div "Janela de atendimento Grade de atendimento Capacidade Transportadoras Veículos …" at bounding box center [391, 183] width 783 height 367
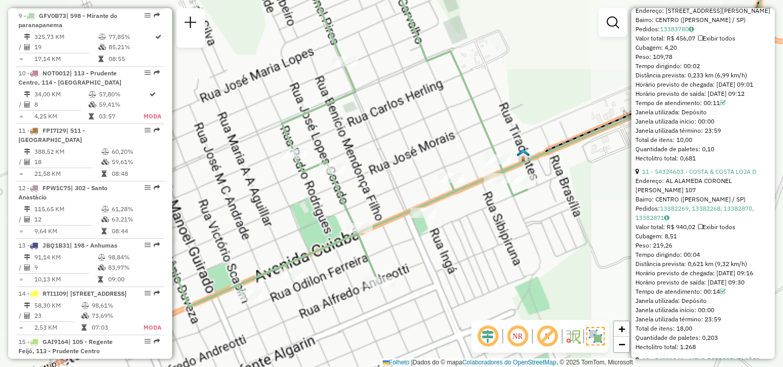
drag, startPoint x: 473, startPoint y: 285, endPoint x: 448, endPoint y: 282, distance: 25.4
click at [514, 284] on div "Janela de atendimento Grade de atendimento Capacidade Transportadoras Veículos …" at bounding box center [391, 183] width 783 height 367
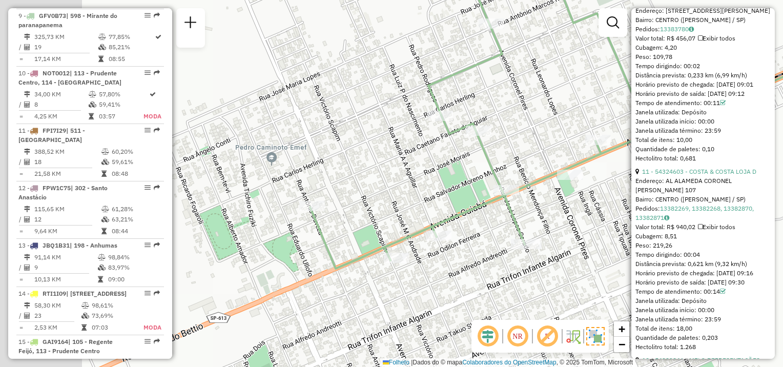
click at [665, 237] on hb-router-mapa "Informações da Sessão 1275200 - 13/09/2025 Criação: 12/09/2025 19:11 Depósito: …" at bounding box center [391, 183] width 783 height 367
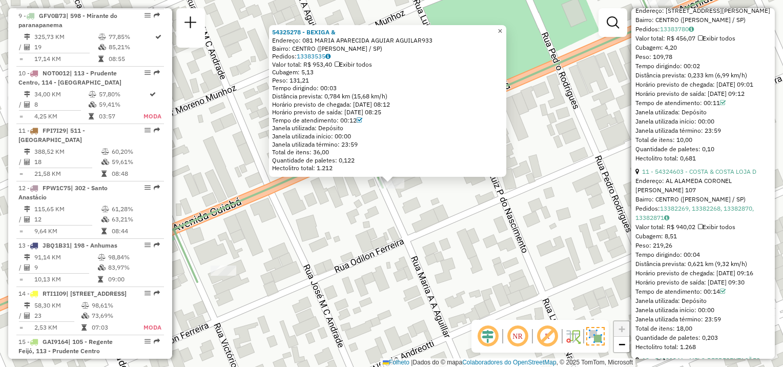
drag, startPoint x: 509, startPoint y: 30, endPoint x: 493, endPoint y: 66, distance: 39.0
click at [502, 30] on span "×" at bounding box center [499, 31] width 5 height 9
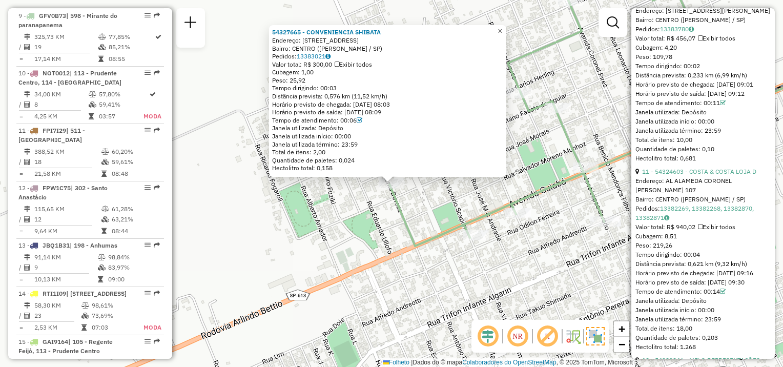
click at [502, 29] on span "×" at bounding box center [499, 31] width 5 height 9
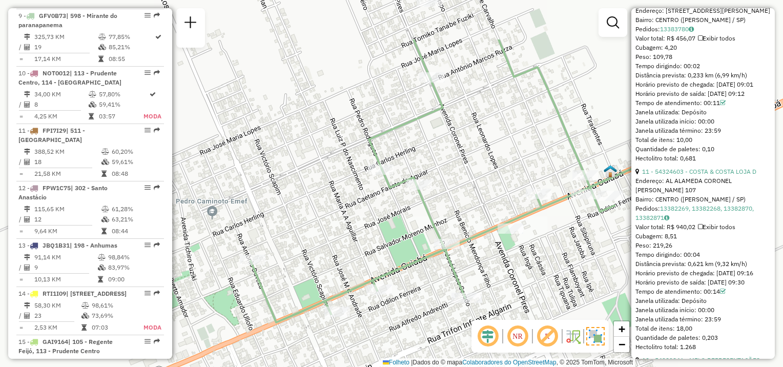
drag, startPoint x: 486, startPoint y: 123, endPoint x: 352, endPoint y: 184, distance: 146.9
click at [348, 191] on div "Janela de atendimento Grade de atendimento Capacidade Transportadoras Veículos …" at bounding box center [391, 183] width 783 height 367
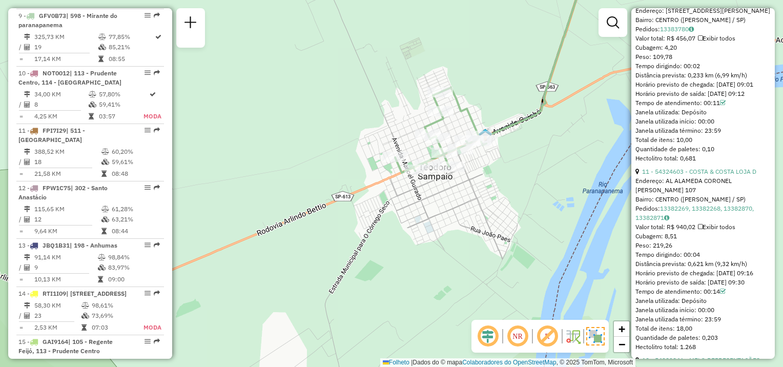
drag, startPoint x: 502, startPoint y: 115, endPoint x: 296, endPoint y: 184, distance: 217.9
click at [295, 185] on div "Janela de atendimento Grade de atendimento Capacidade Transportadoras Veículos …" at bounding box center [391, 183] width 783 height 367
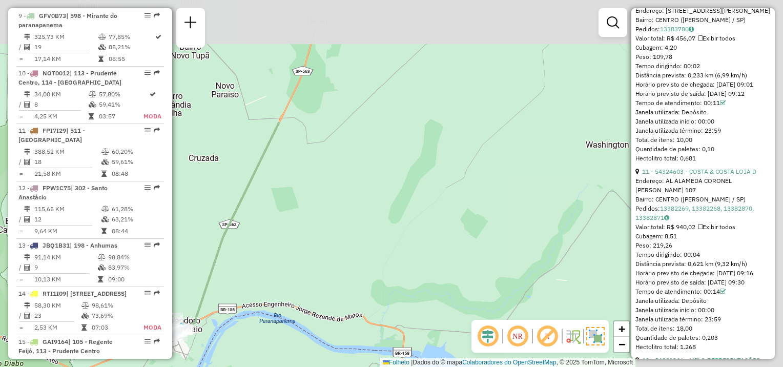
drag, startPoint x: 410, startPoint y: 142, endPoint x: 274, endPoint y: 280, distance: 193.4
click at [254, 295] on div "Janela de atendimento Grade de atendimento Capacidade Transportadoras Veículos …" at bounding box center [391, 183] width 783 height 367
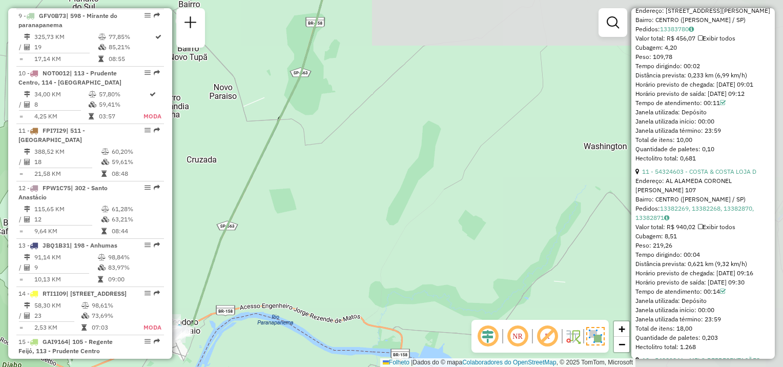
drag, startPoint x: 385, startPoint y: 287, endPoint x: 342, endPoint y: 354, distance: 79.9
click at [342, 354] on div "Janela de atendimento Grade de atendimento Capacidade Transportadoras Veículos …" at bounding box center [391, 183] width 783 height 367
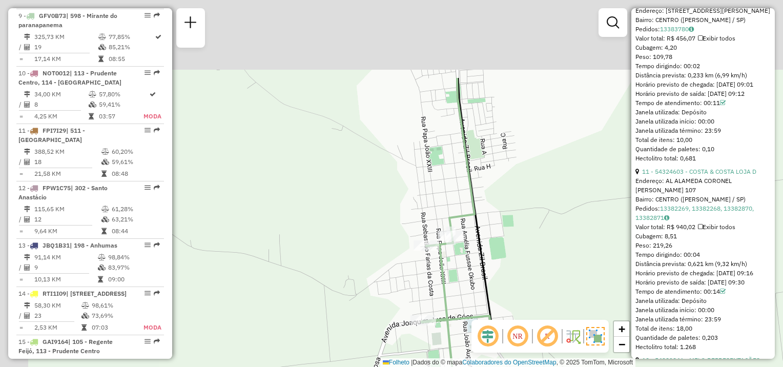
drag, startPoint x: 436, startPoint y: 142, endPoint x: 473, endPoint y: 248, distance: 112.3
click at [474, 250] on icon at bounding box center [475, 208] width 35 height 260
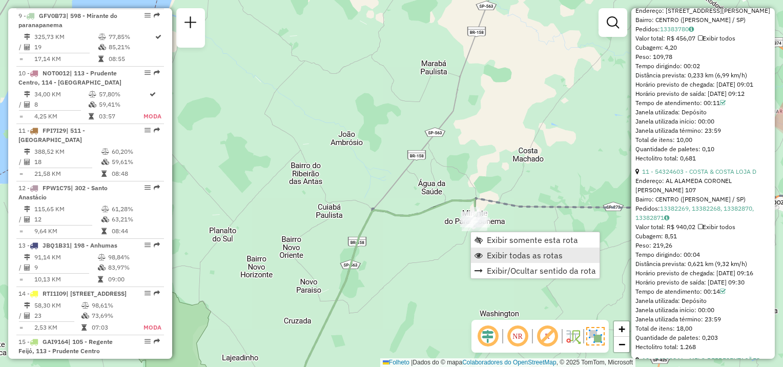
click at [494, 251] on span "Exibir todas as rotas" at bounding box center [525, 255] width 76 height 8
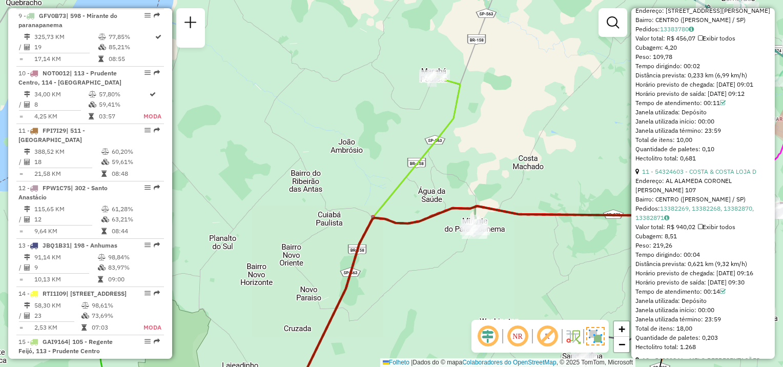
drag, startPoint x: 410, startPoint y: 300, endPoint x: 410, endPoint y: 308, distance: 8.7
click at [410, 308] on div "Janela de atendimento Grade de atendimento Capacidade Transportadoras Veículos …" at bounding box center [391, 183] width 783 height 367
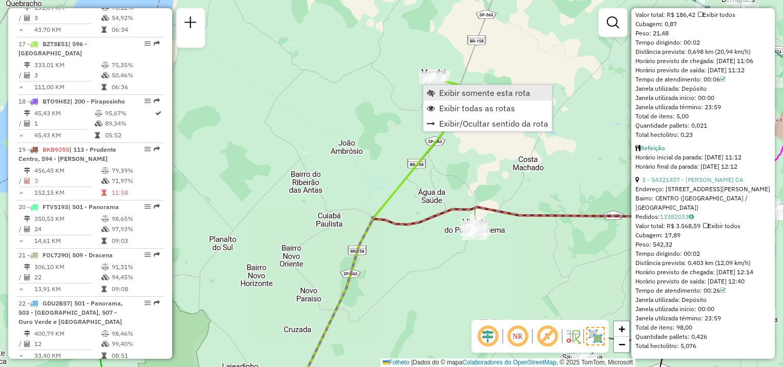
scroll to position [1327, 0]
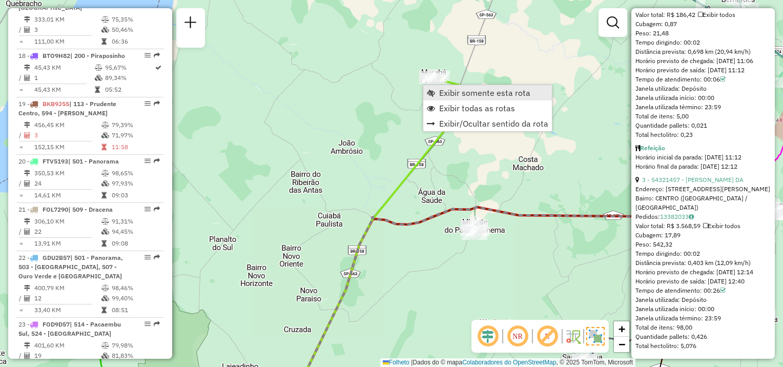
click at [432, 91] on span "Exibir somente esta rota" at bounding box center [431, 93] width 8 height 8
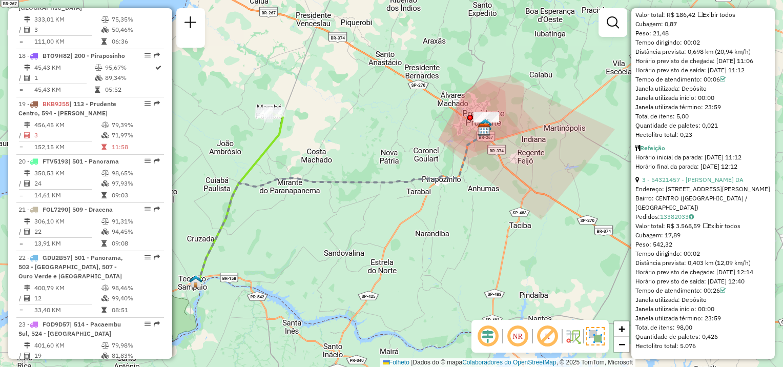
drag, startPoint x: 278, startPoint y: 298, endPoint x: 418, endPoint y: 194, distance: 174.0
click at [418, 194] on div "Janela de atendimento Grade de atendimento Capacidade Transportadoras Veículos …" at bounding box center [391, 183] width 783 height 367
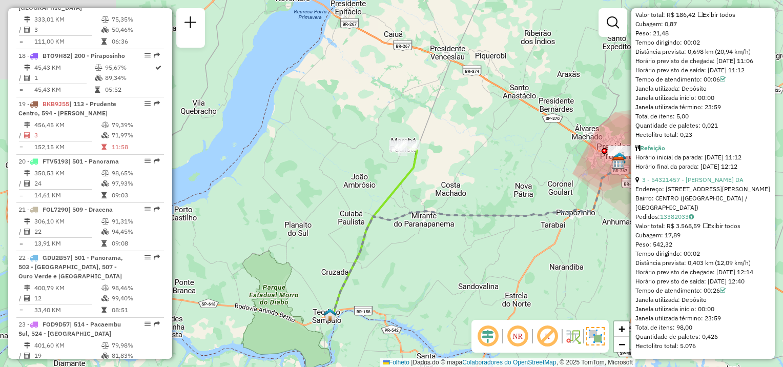
drag, startPoint x: 442, startPoint y: 60, endPoint x: 437, endPoint y: 249, distance: 189.1
click at [437, 249] on div "Janela de atendimento Grade de atendimento Capacidade Transportadoras Veículos …" at bounding box center [391, 183] width 783 height 367
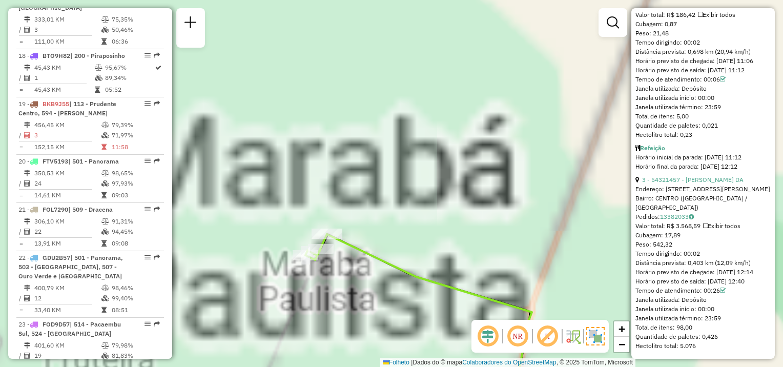
drag, startPoint x: 378, startPoint y: 307, endPoint x: 351, endPoint y: 263, distance: 51.2
click at [380, 312] on div "Janela de atendimento Grade de atendimento Capacidade Transportadoras Veículos …" at bounding box center [391, 183] width 783 height 367
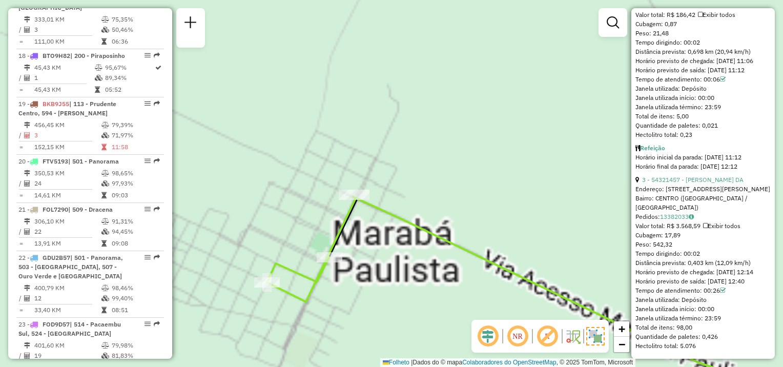
drag, startPoint x: 332, startPoint y: 299, endPoint x: 354, endPoint y: 306, distance: 23.7
click at [353, 307] on div "Janela de atendimento Grade de atendimento Capacidade Transportadoras Veículos …" at bounding box center [391, 183] width 783 height 367
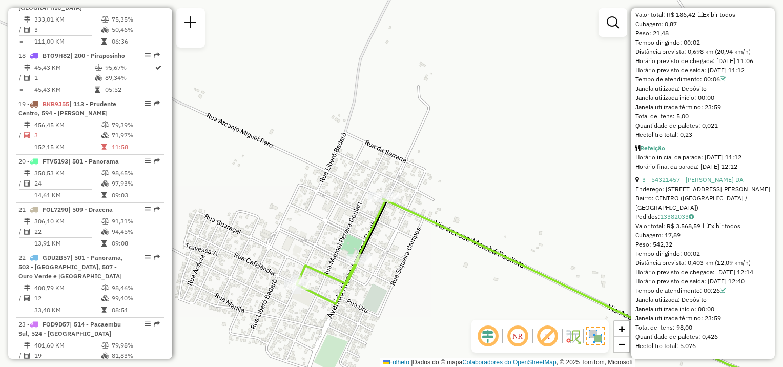
drag, startPoint x: 416, startPoint y: 266, endPoint x: 481, endPoint y: 226, distance: 76.5
click at [481, 226] on div "Rota 17 - Plaça BZT8E51 54321457 - PAULO CESAR GOMES DA Janela de atendimento G…" at bounding box center [391, 183] width 783 height 367
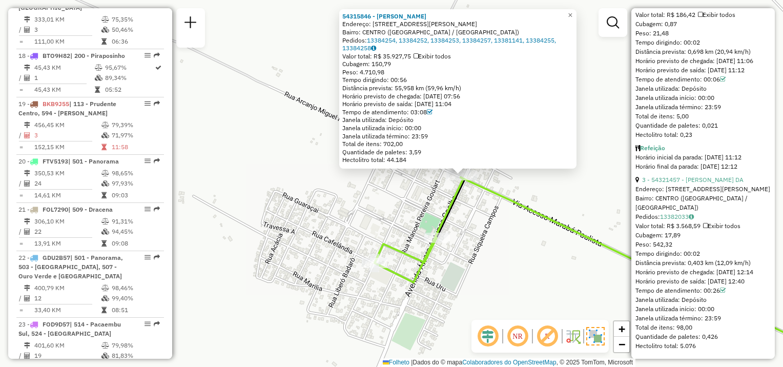
drag, startPoint x: 477, startPoint y: 232, endPoint x: 490, endPoint y: 228, distance: 13.3
click at [490, 228] on div "54315846 - WILLIAN DOS SANTOS N Endereço: AV ALVARO COELHO, 430 Bairro: CENTRO …" at bounding box center [391, 183] width 783 height 367
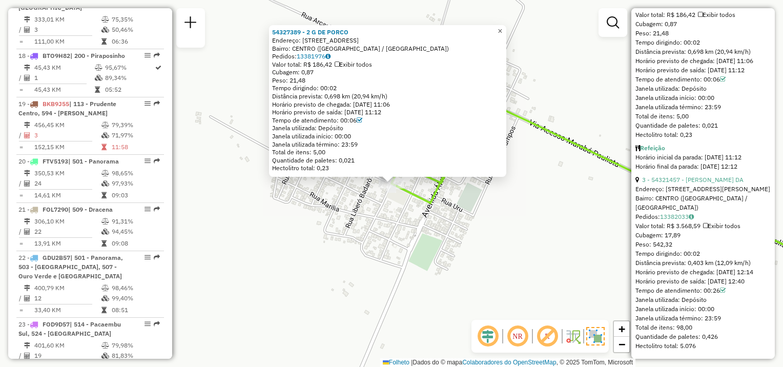
click at [502, 27] on span "×" at bounding box center [499, 31] width 5 height 9
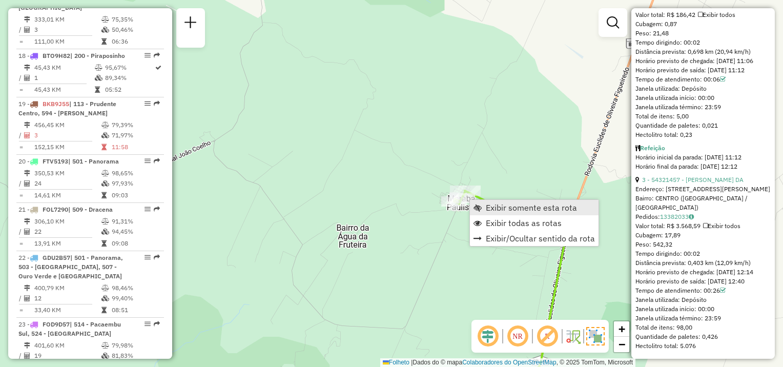
click at [494, 206] on span "Exibir somente esta rota" at bounding box center [531, 207] width 91 height 8
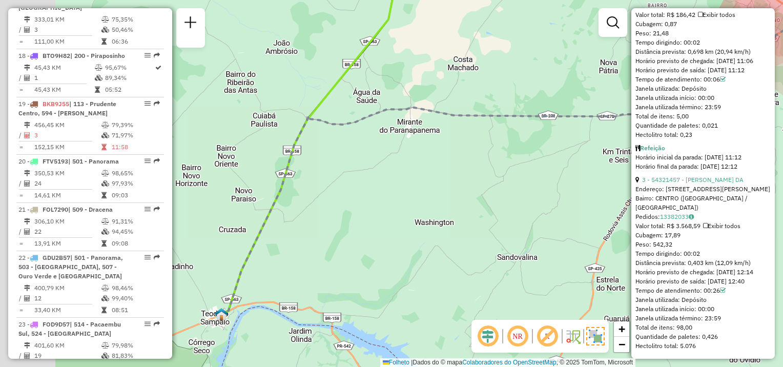
drag, startPoint x: 389, startPoint y: 253, endPoint x: 505, endPoint y: 215, distance: 122.1
click at [505, 215] on div "Janela de atendimento Grade de atendimento Capacidade Transportadoras Veículos …" at bounding box center [391, 183] width 783 height 367
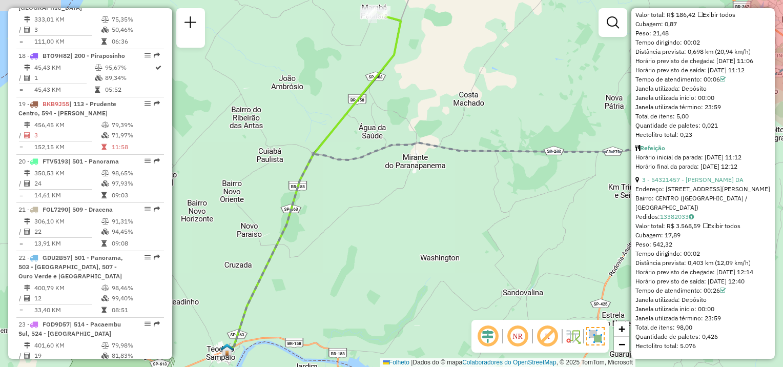
drag, startPoint x: 385, startPoint y: 223, endPoint x: 393, endPoint y: 303, distance: 80.8
click at [394, 303] on div "Janela de atendimento Grade de atendimento Capacidade Transportadoras Veículos …" at bounding box center [391, 183] width 783 height 367
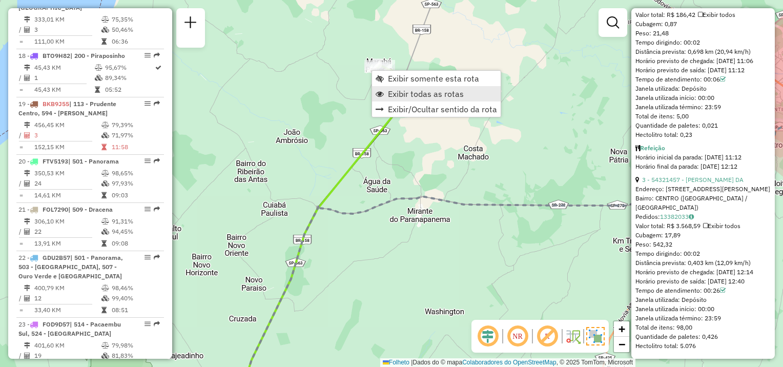
click at [390, 93] on span "Exibir todas as rotas" at bounding box center [426, 94] width 76 height 8
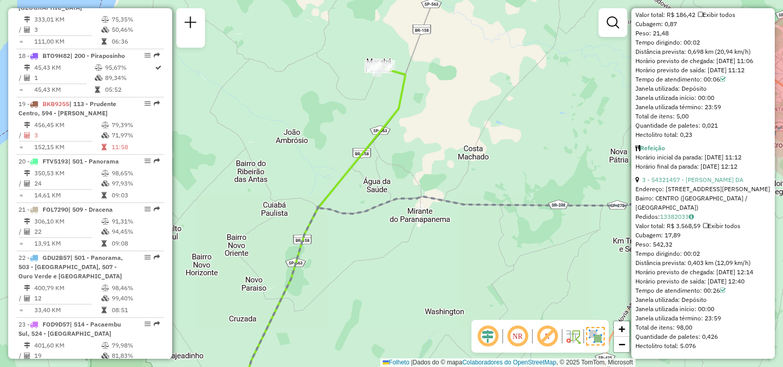
click at [483, 144] on div "Janela de atendimento Grade de atendimento Capacidade Transportadoras Veículos …" at bounding box center [391, 183] width 783 height 367
click at [514, 155] on div "Janela de atendimento Grade de atendimento Capacidade Transportadoras Veículos …" at bounding box center [391, 183] width 783 height 367
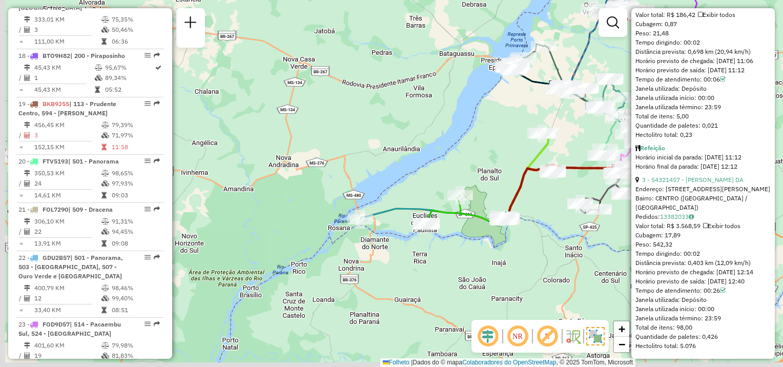
drag, startPoint x: 387, startPoint y: 262, endPoint x: 395, endPoint y: 257, distance: 10.1
click at [388, 261] on div "Janela de atendimento Grade de atendimento Capacidade Transportadoras Veículos …" at bounding box center [391, 183] width 783 height 367
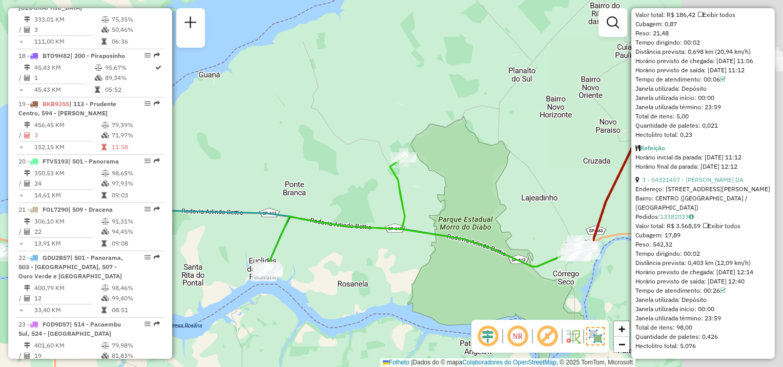
drag, startPoint x: 366, startPoint y: 263, endPoint x: 326, endPoint y: 267, distance: 40.1
click at [319, 269] on div "Janela de atendimento Grade de atendimento Capacidade Transportadoras Veículos …" at bounding box center [391, 183] width 783 height 367
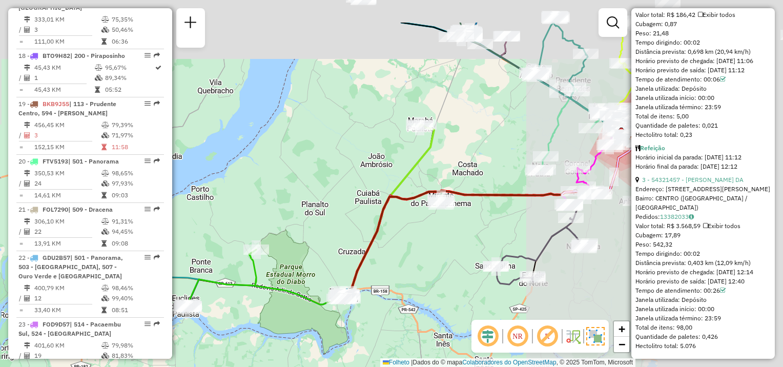
drag, startPoint x: 363, startPoint y: 268, endPoint x: 361, endPoint y: 246, distance: 22.6
click at [340, 269] on icon at bounding box center [487, 210] width 295 height 173
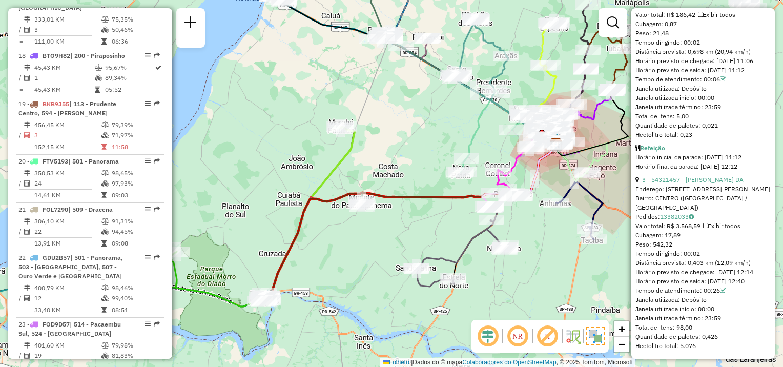
drag, startPoint x: 420, startPoint y: 218, endPoint x: 383, endPoint y: 217, distance: 36.9
click at [383, 217] on div "Janela de atendimento Grade de atendimento Capacidade Transportadoras Veículos …" at bounding box center [391, 183] width 783 height 367
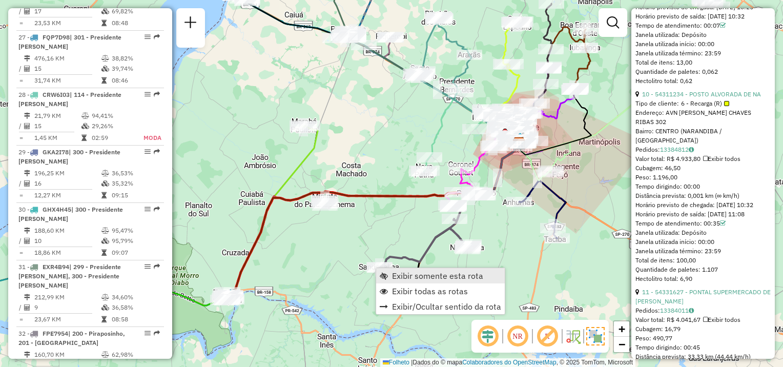
scroll to position [2186, 0]
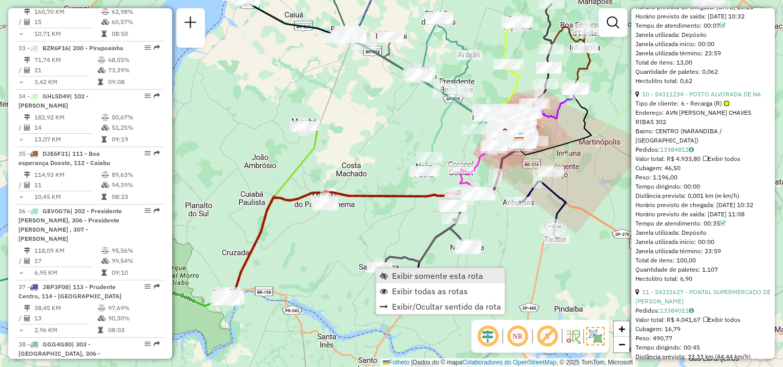
click at [407, 277] on span "Exibir somente esta rota" at bounding box center [437, 275] width 91 height 8
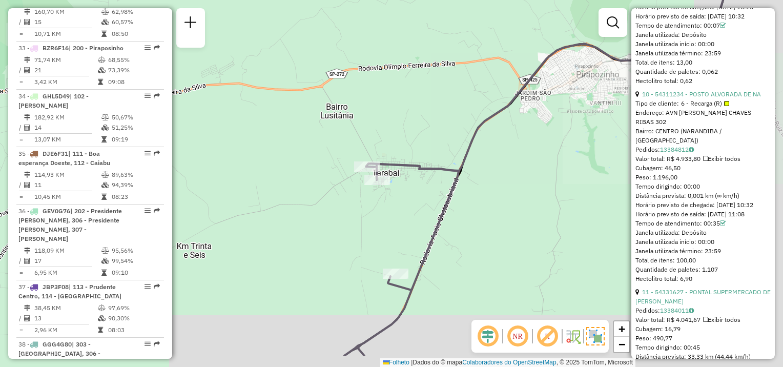
drag, startPoint x: 380, startPoint y: 232, endPoint x: 385, endPoint y: 98, distance: 133.3
click at [385, 100] on div "Janela de atendimento Grade de atendimento Capacidade Transportadoras Veículos …" at bounding box center [391, 183] width 783 height 367
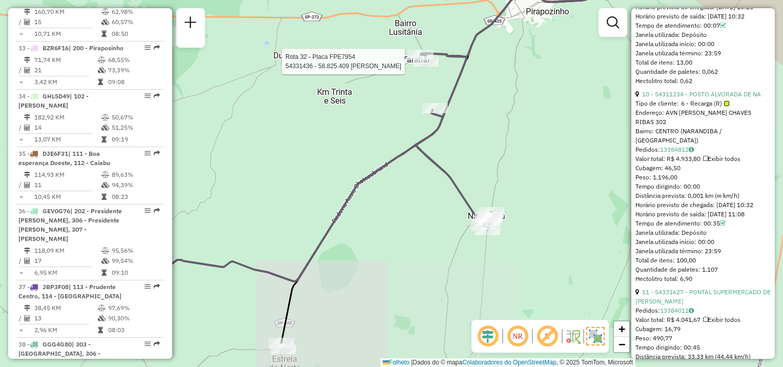
drag, startPoint x: 451, startPoint y: 209, endPoint x: 486, endPoint y: 138, distance: 79.3
click at [486, 139] on div "Rota 32 - Placa FPE7954 54331436 - 58.825.409 JUNIOR SILVA MENDES Janela de ate…" at bounding box center [391, 183] width 783 height 367
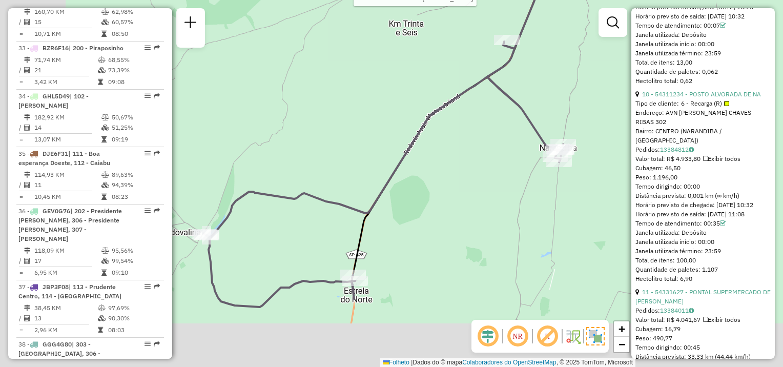
drag, startPoint x: 403, startPoint y: 229, endPoint x: 486, endPoint y: 158, distance: 109.0
click at [479, 164] on div "Rota 32 - Placa FPE7954 54331436 - 58.825.409 JUNIOR SILVA MENDES Janela de ate…" at bounding box center [391, 183] width 783 height 367
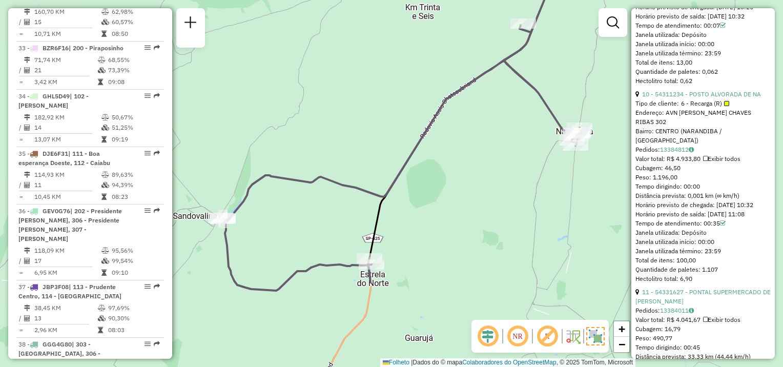
drag, startPoint x: 472, startPoint y: 205, endPoint x: 498, endPoint y: 174, distance: 40.0
click at [498, 174] on div "Rota 32 - Placa FPE7954 54331436 - 58.825.409 JUNIOR SILVA MENDES Janela de ate…" at bounding box center [391, 183] width 783 height 367
